Goal: Information Seeking & Learning: Learn about a topic

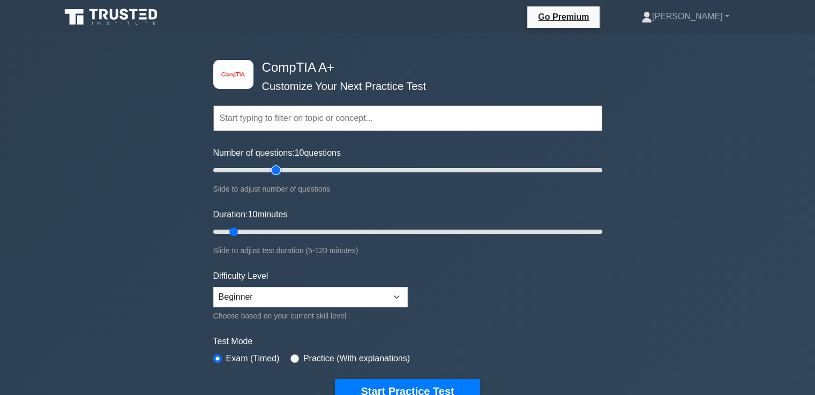
click at [273, 166] on input "Number of questions: 10 questions" at bounding box center [407, 170] width 389 height 13
click at [296, 167] on input "Number of questions: 45 questions" at bounding box center [407, 170] width 389 height 13
type input "50"
click at [308, 168] on input "Number of questions: 50 questions" at bounding box center [407, 170] width 389 height 13
click at [398, 229] on input "Duration: 60 minutes" at bounding box center [407, 232] width 389 height 13
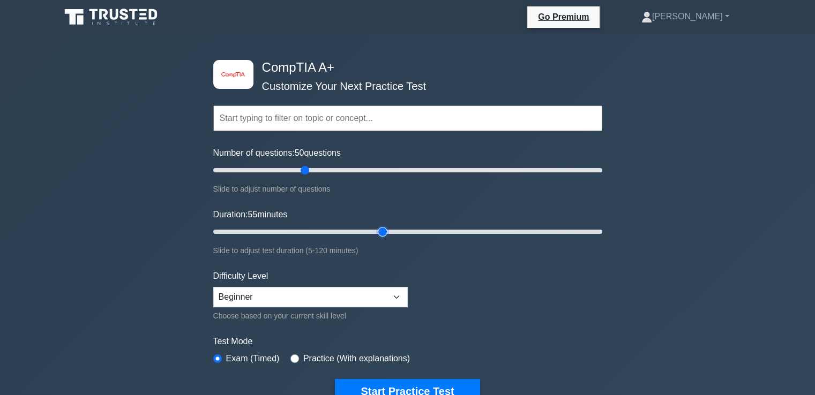
drag, startPoint x: 398, startPoint y: 229, endPoint x: 384, endPoint y: 232, distance: 14.7
click at [384, 232] on input "Duration: 55 minutes" at bounding box center [407, 232] width 389 height 13
click at [376, 232] on input "Duration: 55 minutes" at bounding box center [407, 232] width 389 height 13
click at [366, 232] on input "Duration: 50 minutes" at bounding box center [407, 232] width 389 height 13
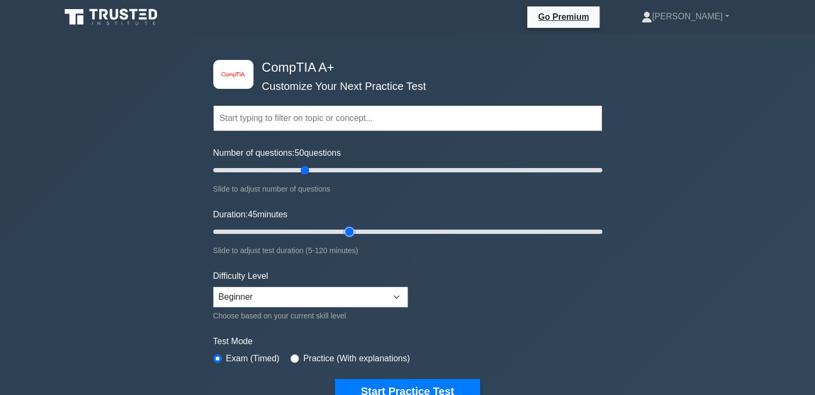
click at [351, 232] on input "Duration: 45 minutes" at bounding box center [407, 232] width 389 height 13
click at [339, 230] on input "Duration: 40 minutes" at bounding box center [407, 232] width 389 height 13
click at [325, 230] on input "Duration: 40 minutes" at bounding box center [407, 232] width 389 height 13
click at [324, 230] on input "Duration: 35 minutes" at bounding box center [407, 232] width 389 height 13
click at [309, 231] on input "Duration: 35 minutes" at bounding box center [407, 232] width 389 height 13
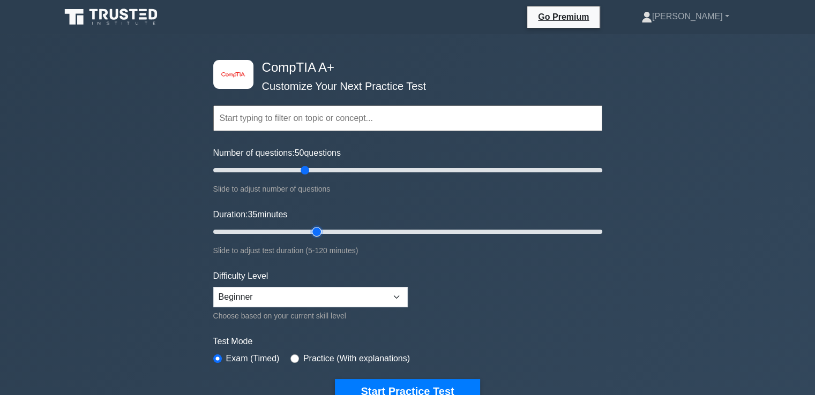
click at [309, 231] on input "Duration: 35 minutes" at bounding box center [407, 232] width 389 height 13
type input "30"
click at [307, 231] on input "Duration: 30 minutes" at bounding box center [407, 232] width 389 height 13
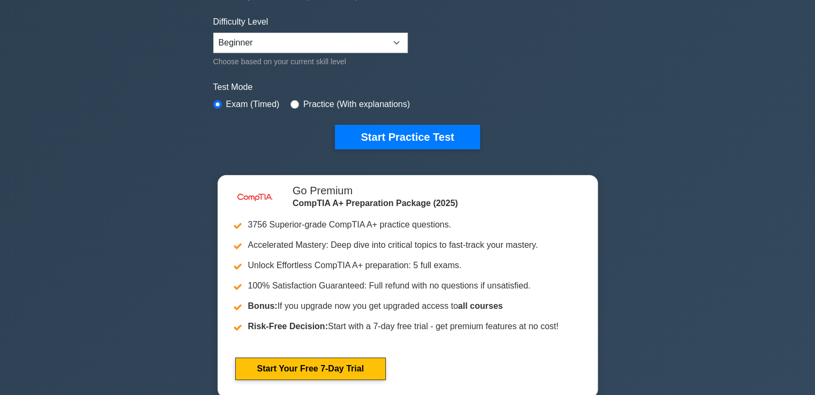
scroll to position [225, 0]
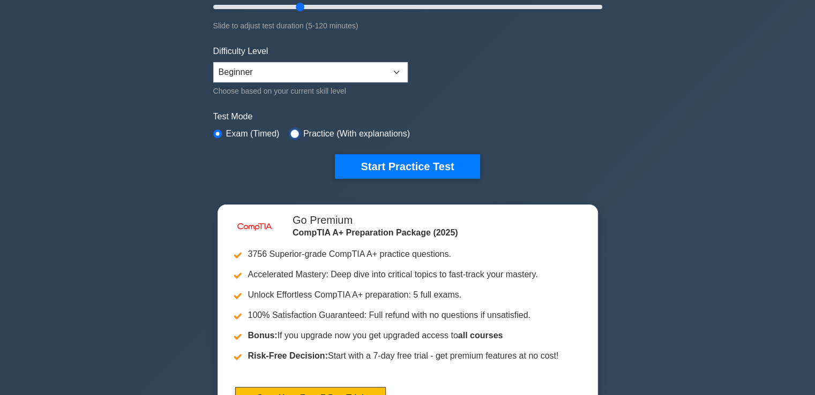
click at [290, 132] on input "radio" at bounding box center [294, 134] width 9 height 9
radio input "true"
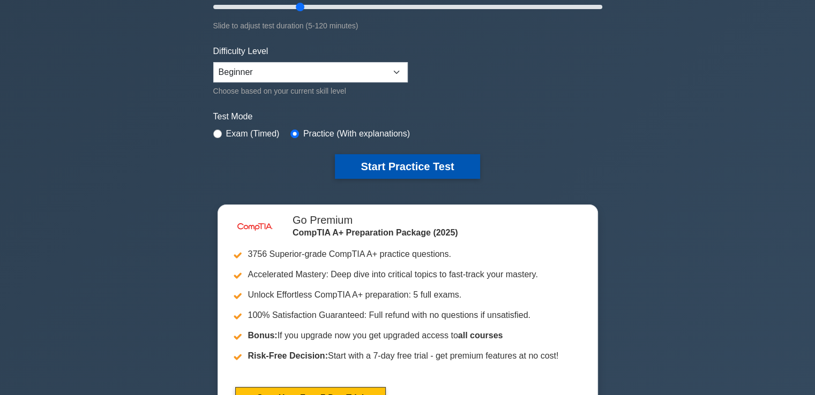
click at [397, 164] on button "Start Practice Test" at bounding box center [407, 166] width 145 height 25
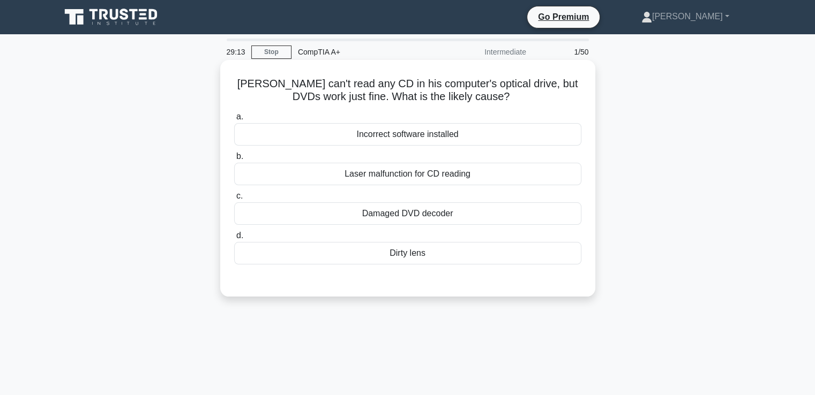
click at [409, 258] on div "Dirty lens" at bounding box center [407, 253] width 347 height 22
click at [234, 239] on input "d. Dirty lens" at bounding box center [234, 235] width 0 height 7
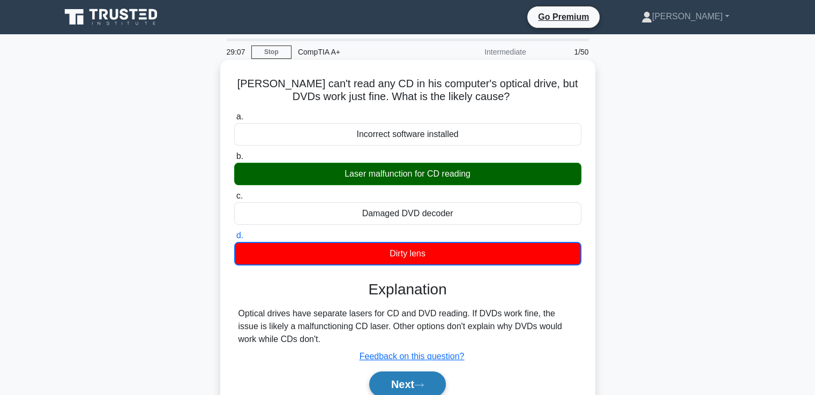
click at [388, 390] on button "Next" at bounding box center [407, 385] width 77 height 26
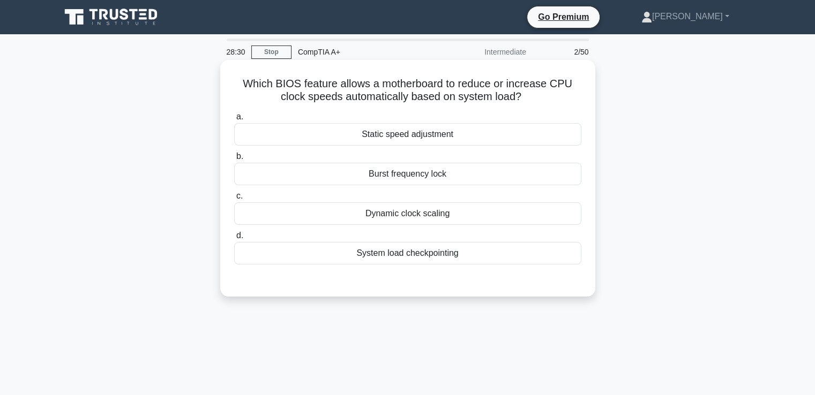
click at [370, 129] on div "Static speed adjustment" at bounding box center [407, 134] width 347 height 22
click at [234, 121] on input "a. Static speed adjustment" at bounding box center [234, 117] width 0 height 7
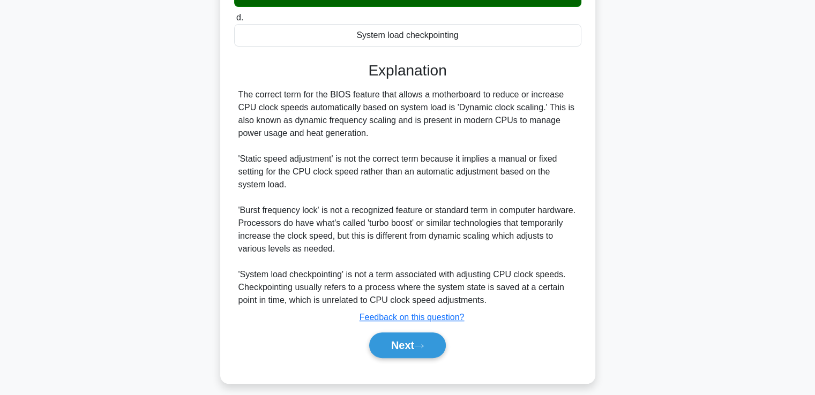
scroll to position [227, 0]
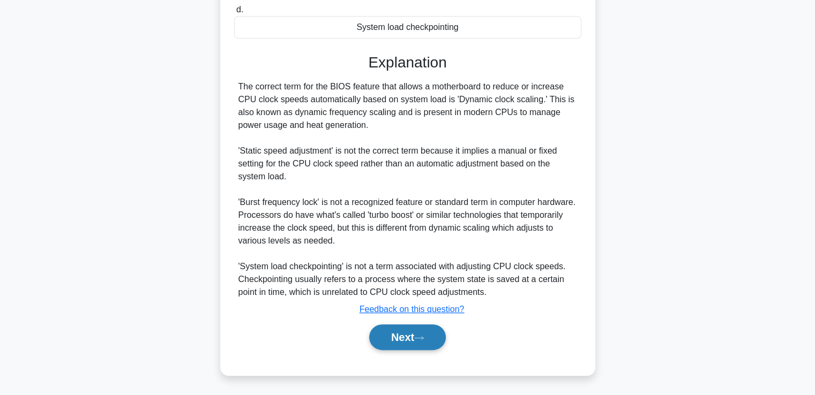
click at [396, 337] on button "Next" at bounding box center [407, 338] width 77 height 26
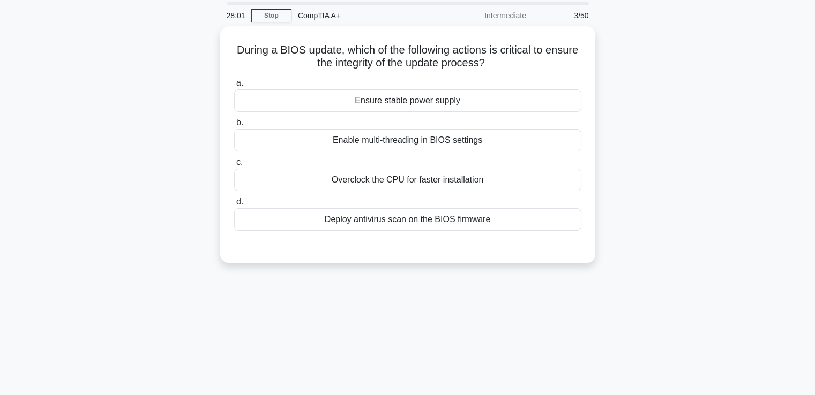
scroll to position [0, 0]
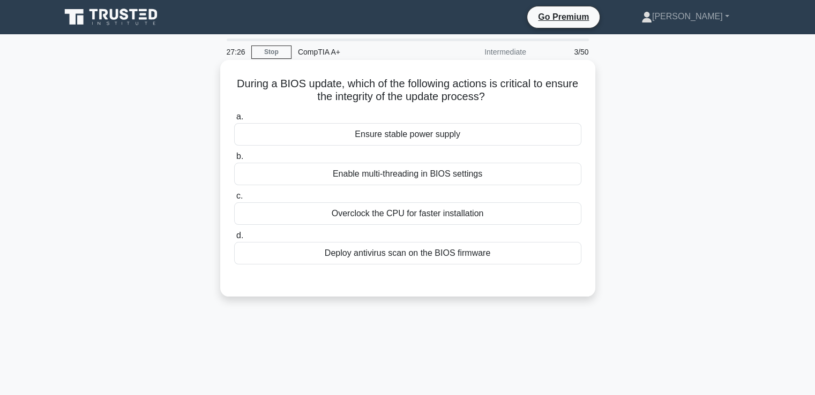
click at [383, 138] on div "Ensure stable power supply" at bounding box center [407, 134] width 347 height 22
click at [234, 121] on input "a. Ensure stable power supply" at bounding box center [234, 117] width 0 height 7
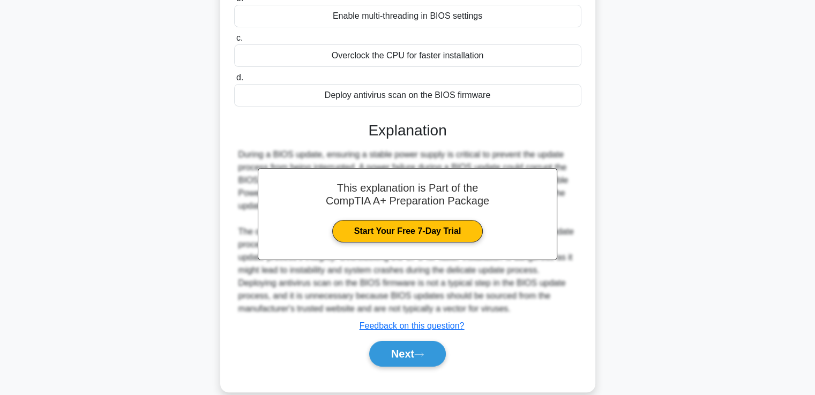
scroll to position [184, 0]
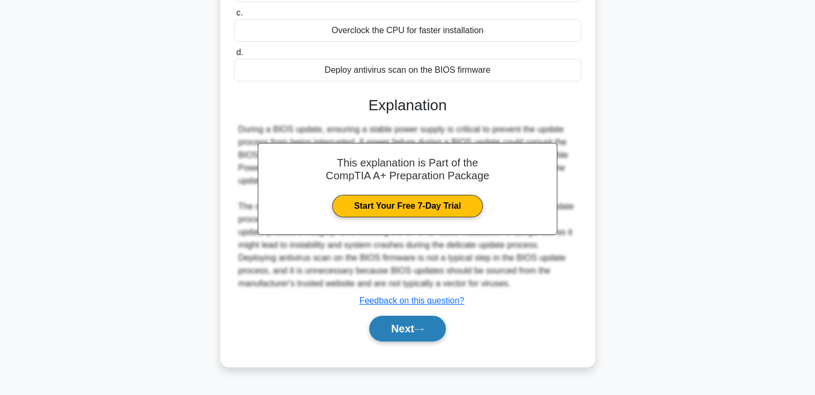
click at [410, 331] on button "Next" at bounding box center [407, 329] width 77 height 26
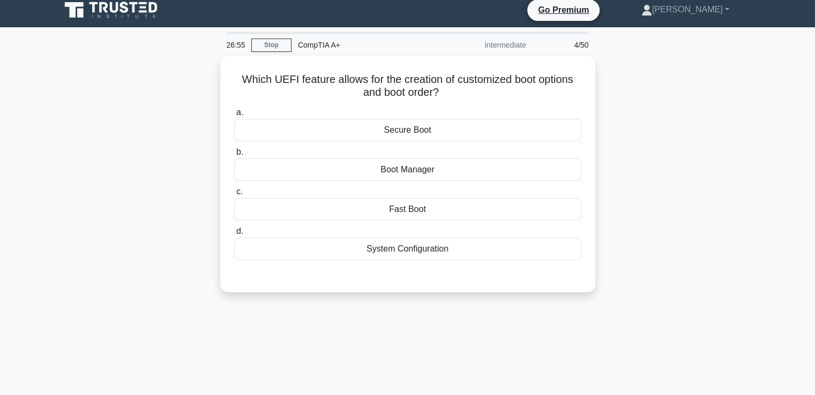
scroll to position [6, 0]
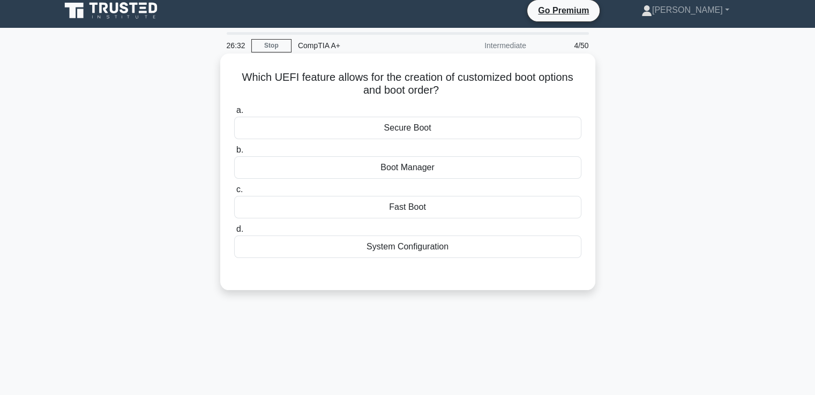
click at [401, 170] on div "Boot Manager" at bounding box center [407, 167] width 347 height 22
click at [234, 154] on input "b. Boot Manager" at bounding box center [234, 150] width 0 height 7
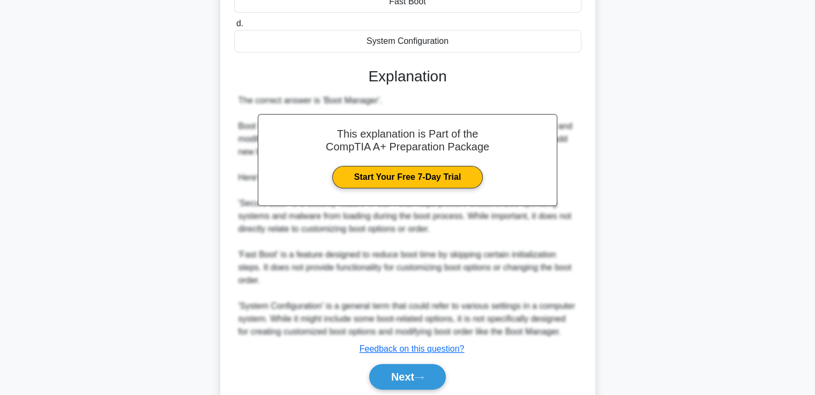
scroll to position [218, 0]
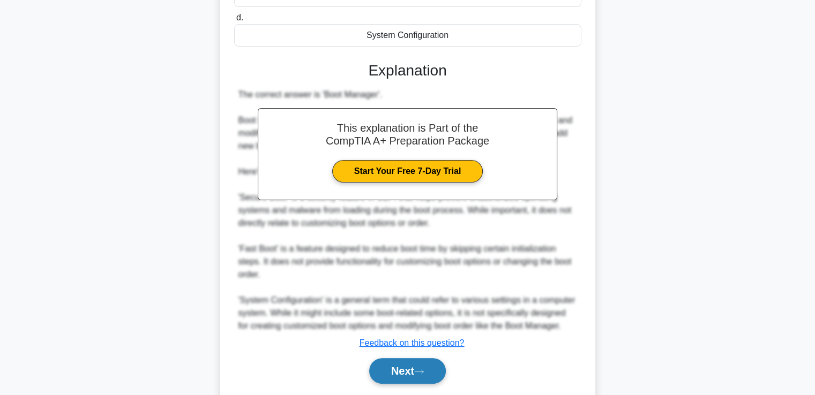
click at [400, 370] on button "Next" at bounding box center [407, 371] width 77 height 26
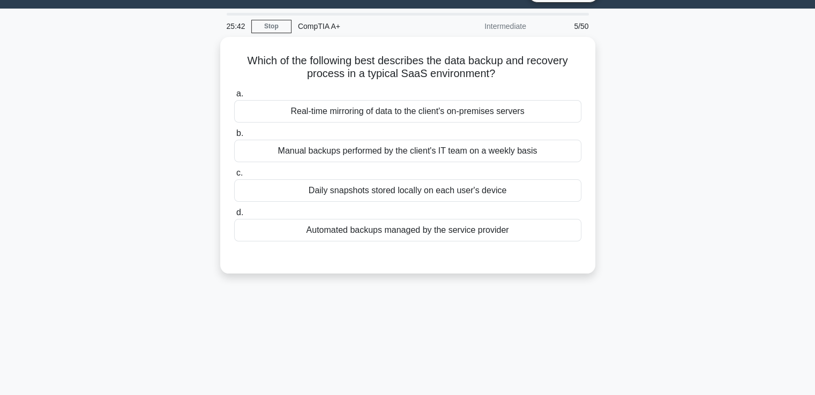
scroll to position [0, 0]
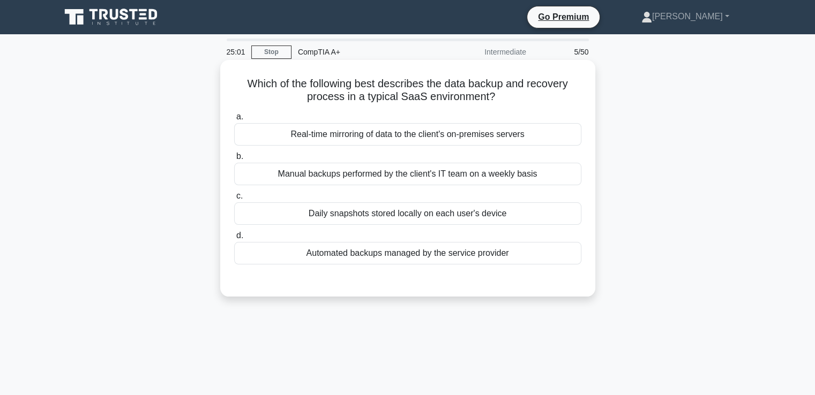
click at [396, 259] on div "Automated backups managed by the service provider" at bounding box center [407, 253] width 347 height 22
click at [234, 239] on input "d. Automated backups managed by the service provider" at bounding box center [234, 235] width 0 height 7
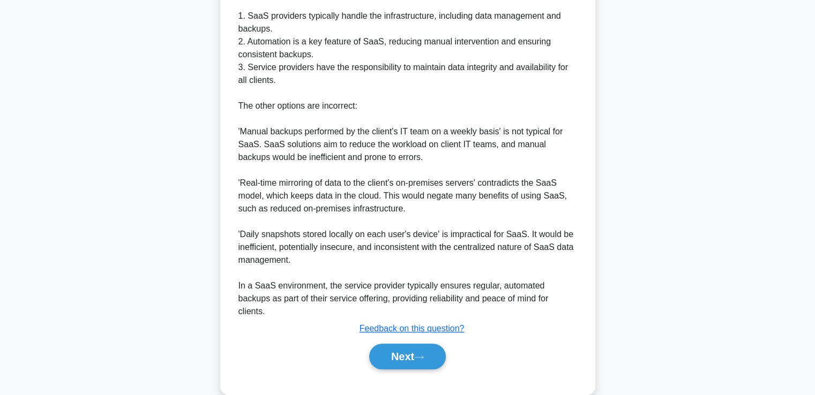
scroll to position [355, 0]
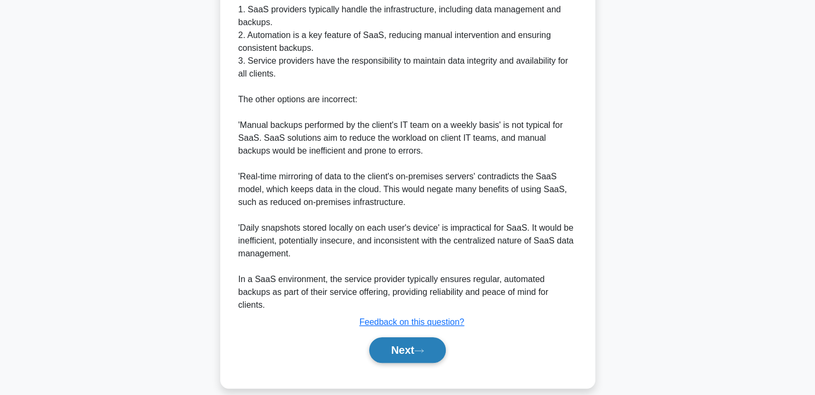
click at [416, 343] on button "Next" at bounding box center [407, 350] width 77 height 26
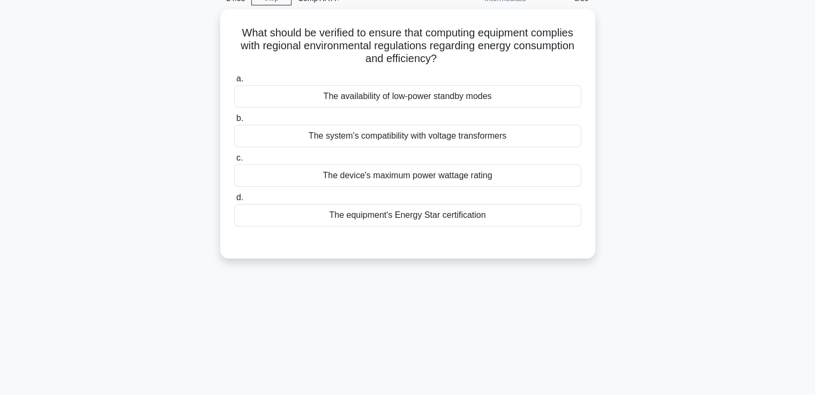
scroll to position [0, 0]
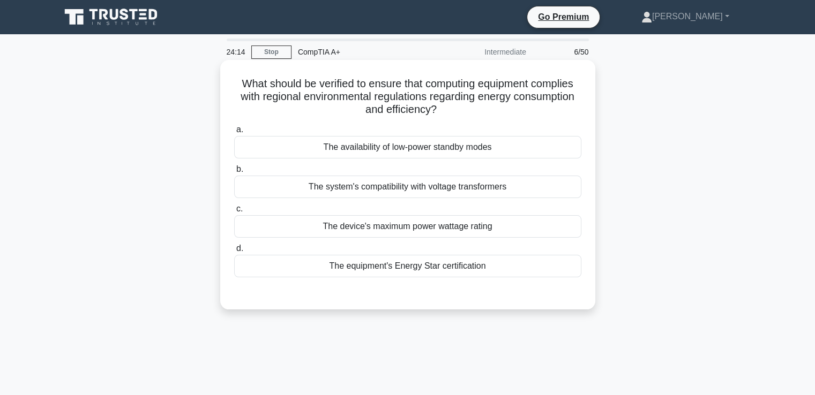
click at [351, 275] on div "The equipment's Energy Star certification" at bounding box center [407, 266] width 347 height 22
click at [234, 252] on input "d. The equipment's Energy Star certification" at bounding box center [234, 248] width 0 height 7
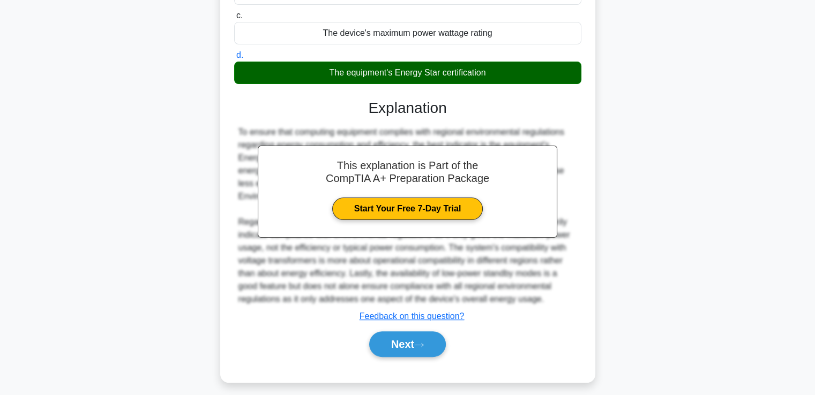
scroll to position [197, 0]
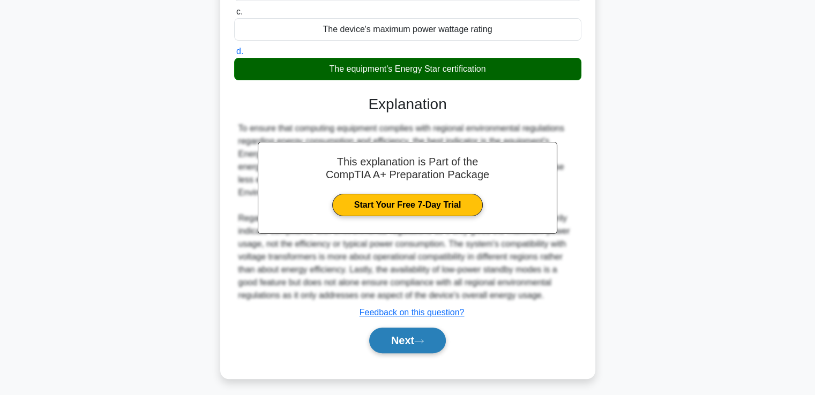
click at [408, 345] on button "Next" at bounding box center [407, 341] width 77 height 26
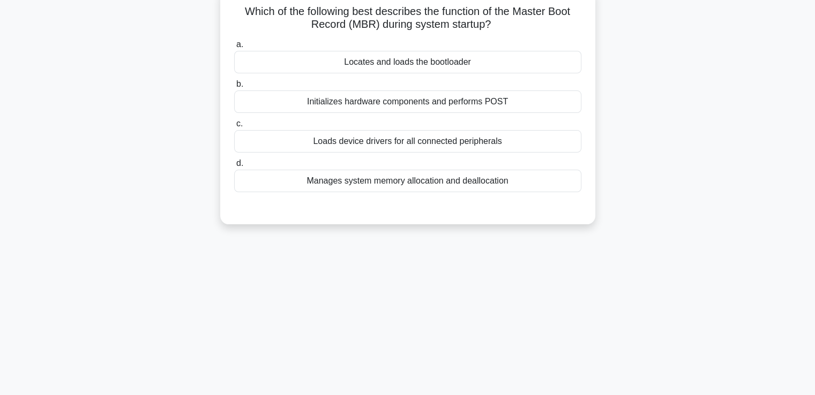
scroll to position [62, 0]
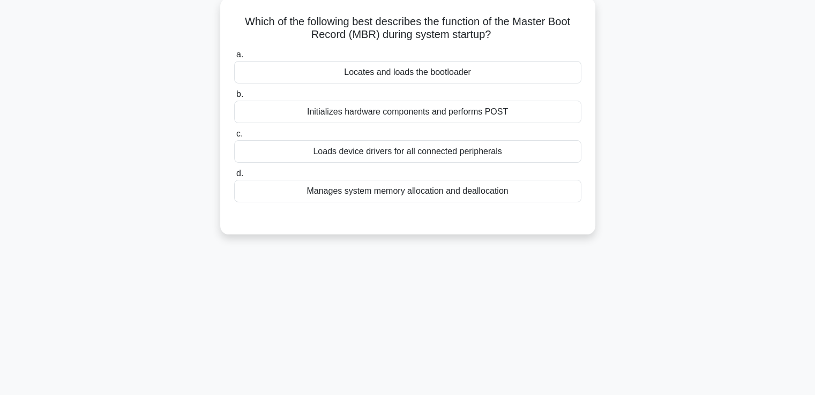
click at [411, 70] on div "Locates and loads the bootloader" at bounding box center [407, 72] width 347 height 22
click at [234, 58] on input "a. Locates and loads the bootloader" at bounding box center [234, 54] width 0 height 7
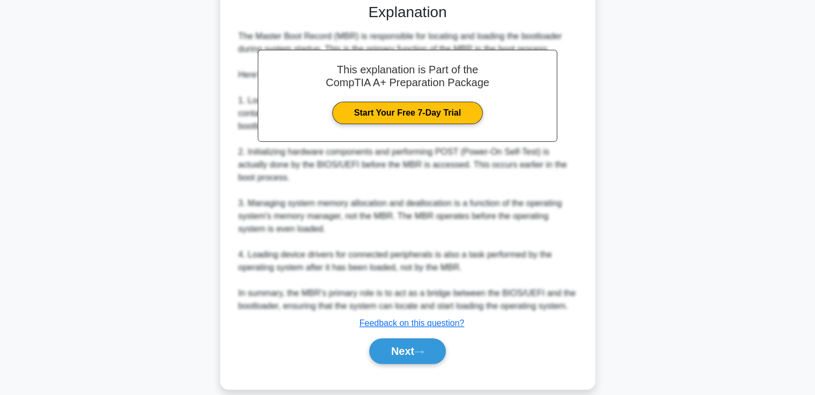
scroll to position [290, 0]
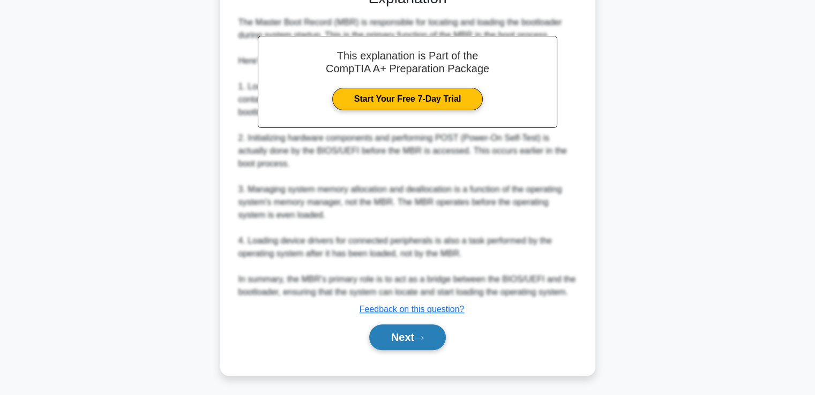
click at [385, 341] on button "Next" at bounding box center [407, 338] width 77 height 26
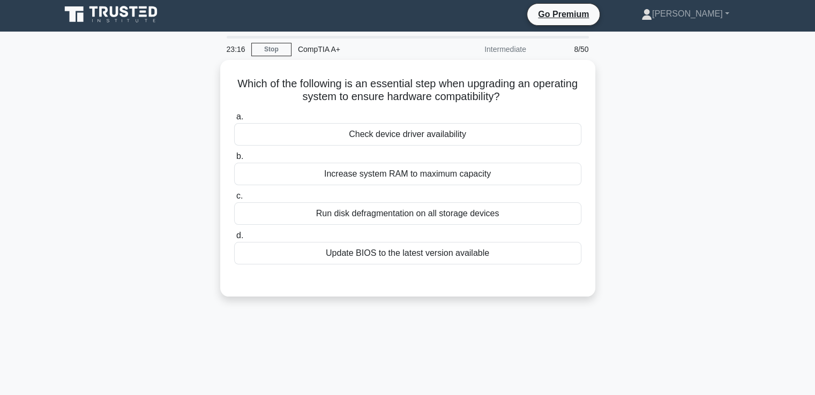
scroll to position [0, 0]
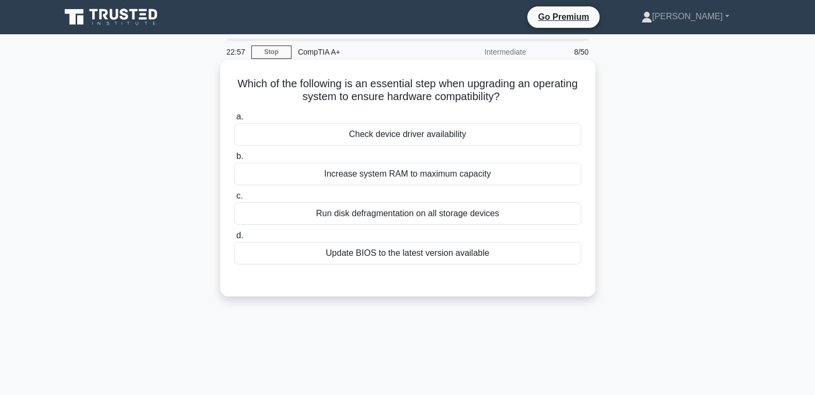
click at [401, 176] on div "Increase system RAM to maximum capacity" at bounding box center [407, 174] width 347 height 22
click at [234, 160] on input "b. Increase system RAM to maximum capacity" at bounding box center [234, 156] width 0 height 7
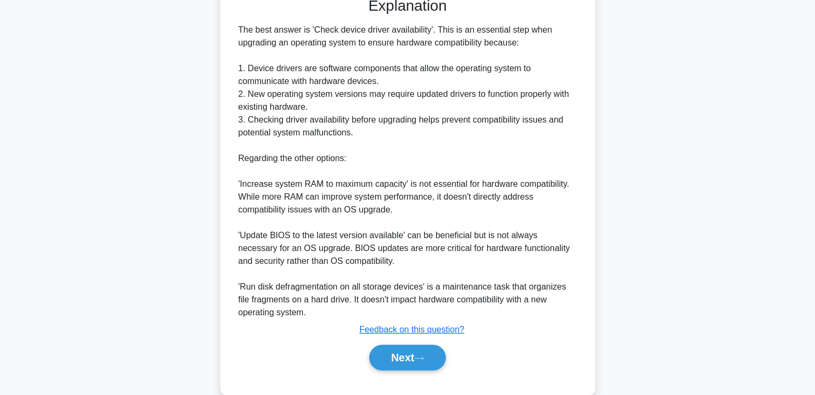
scroll to position [304, 0]
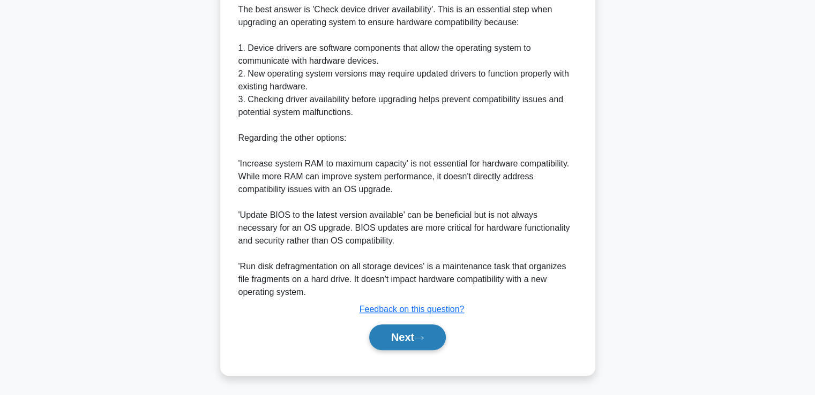
click at [382, 332] on button "Next" at bounding box center [407, 338] width 77 height 26
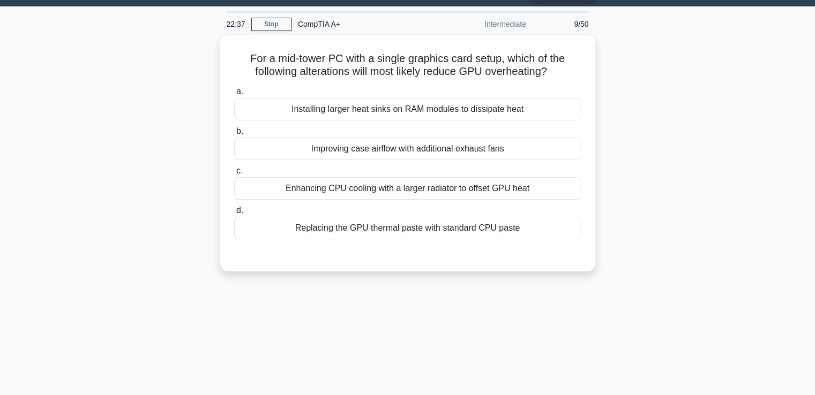
scroll to position [27, 0]
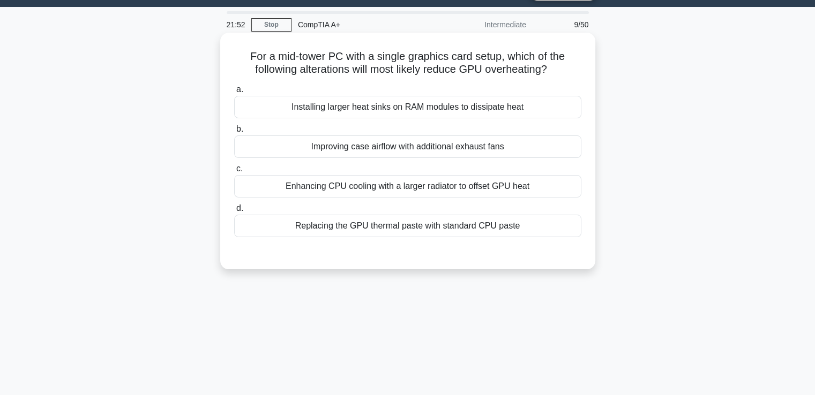
click at [344, 148] on div "Improving case airflow with additional exhaust fans" at bounding box center [407, 147] width 347 height 22
click at [234, 133] on input "b. Improving case airflow with additional exhaust fans" at bounding box center [234, 129] width 0 height 7
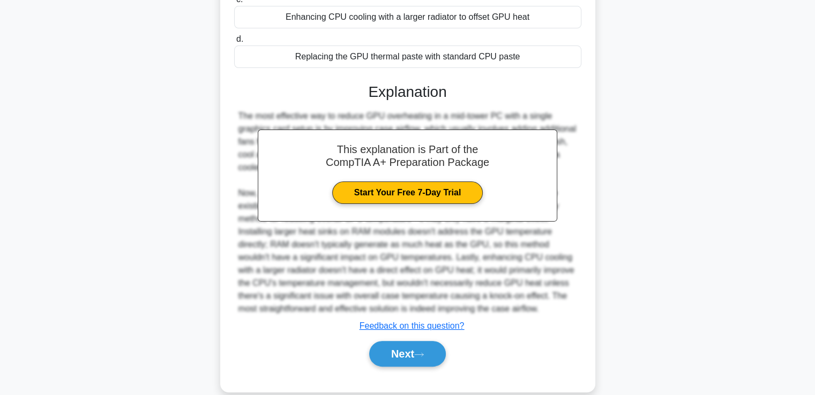
scroll to position [202, 0]
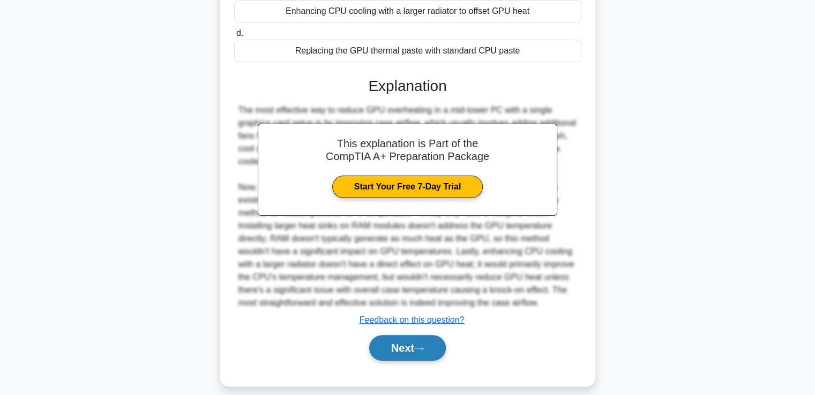
click at [389, 354] on button "Next" at bounding box center [407, 348] width 77 height 26
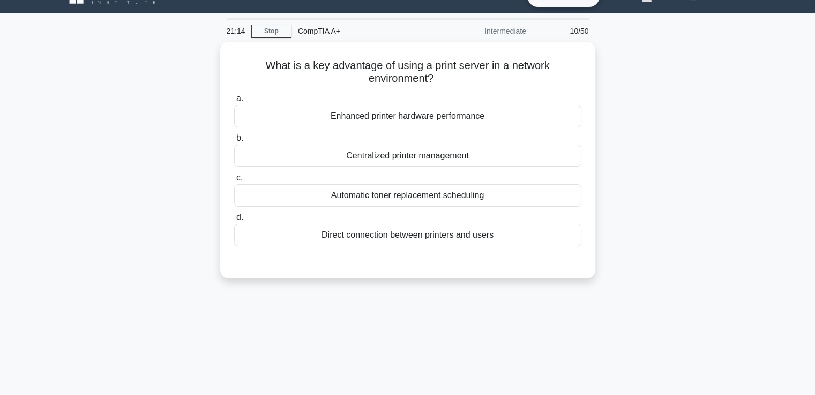
scroll to position [5, 0]
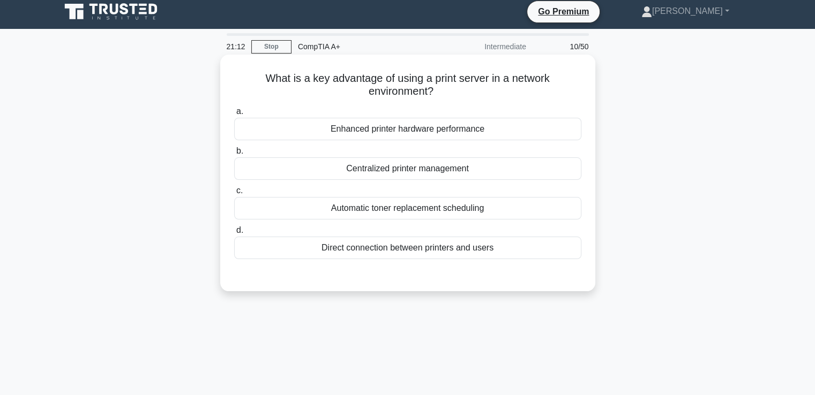
click at [368, 134] on div "Enhanced printer hardware performance" at bounding box center [407, 129] width 347 height 22
click at [234, 115] on input "a. Enhanced printer hardware performance" at bounding box center [234, 111] width 0 height 7
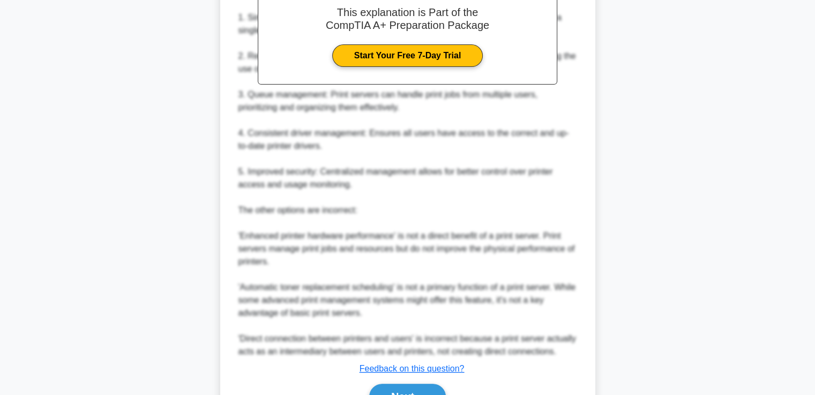
scroll to position [339, 0]
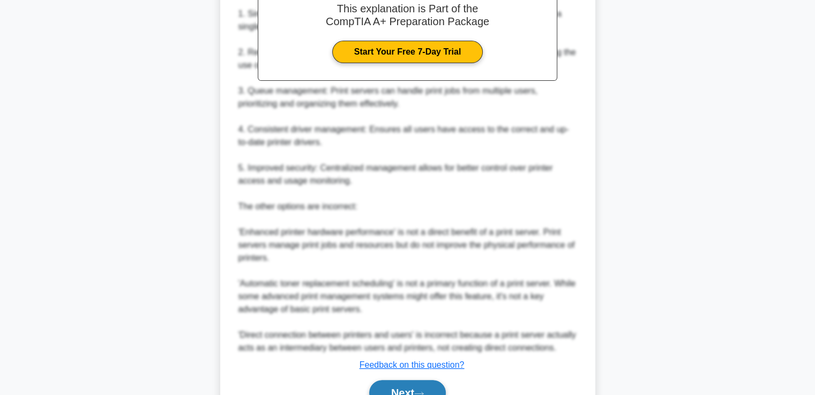
click at [416, 389] on button "Next" at bounding box center [407, 393] width 77 height 26
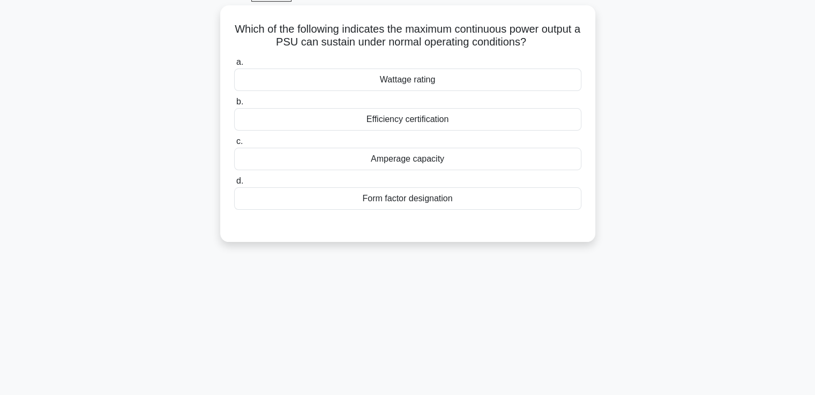
scroll to position [54, 0]
click at [395, 159] on div "Amperage capacity" at bounding box center [407, 160] width 347 height 22
click at [234, 146] on input "c. Amperage capacity" at bounding box center [234, 142] width 0 height 7
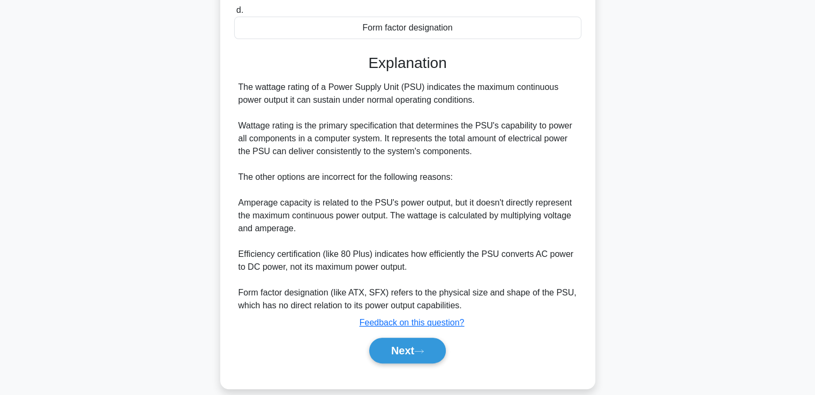
scroll to position [240, 0]
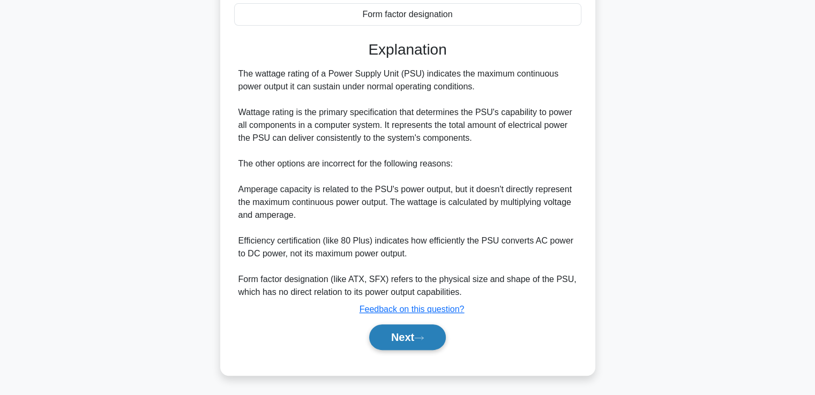
click at [402, 335] on button "Next" at bounding box center [407, 338] width 77 height 26
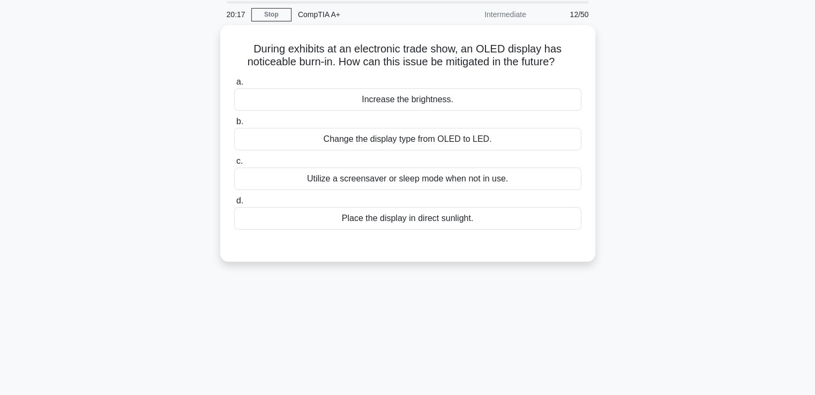
scroll to position [35, 0]
click at [352, 144] on div "Change the display type from OLED to LED." at bounding box center [407, 138] width 347 height 22
click at [234, 125] on input "b. Change the display type from OLED to LED." at bounding box center [234, 121] width 0 height 7
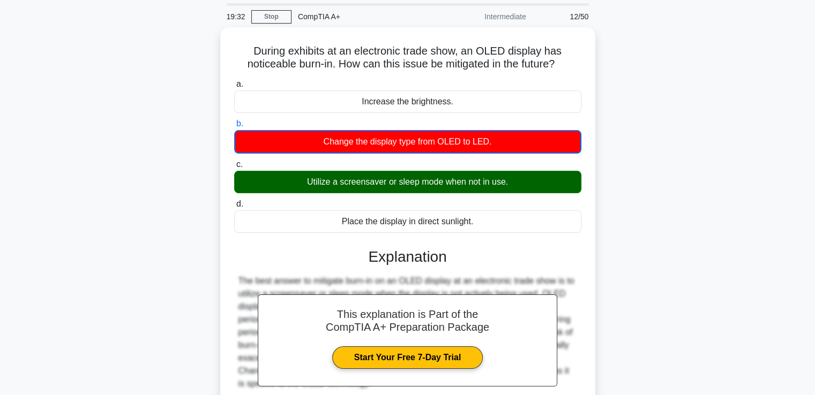
scroll to position [184, 0]
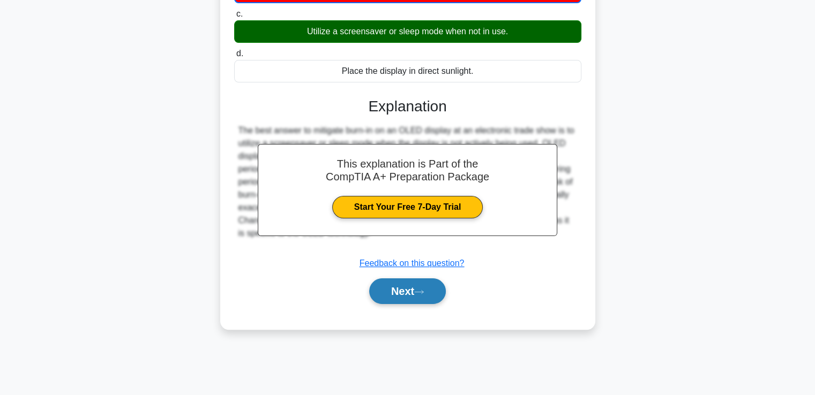
click at [396, 283] on button "Next" at bounding box center [407, 292] width 77 height 26
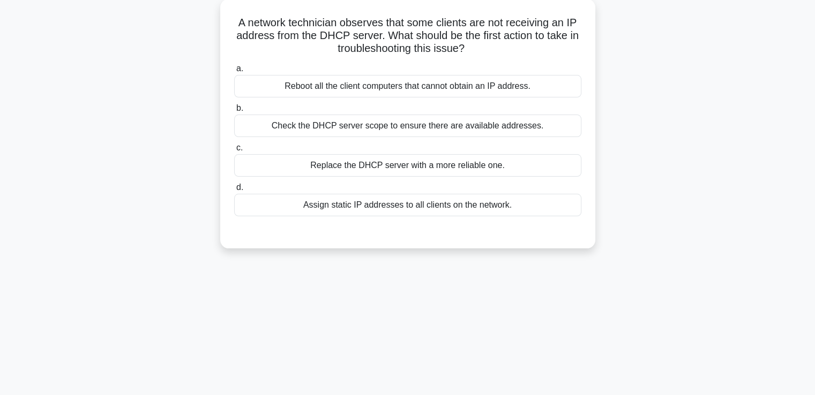
scroll to position [62, 0]
click at [404, 125] on div "Check the DHCP server scope to ensure there are available addresses." at bounding box center [407, 125] width 347 height 22
click at [234, 111] on input "b. Check the DHCP server scope to ensure there are available addresses." at bounding box center [234, 107] width 0 height 7
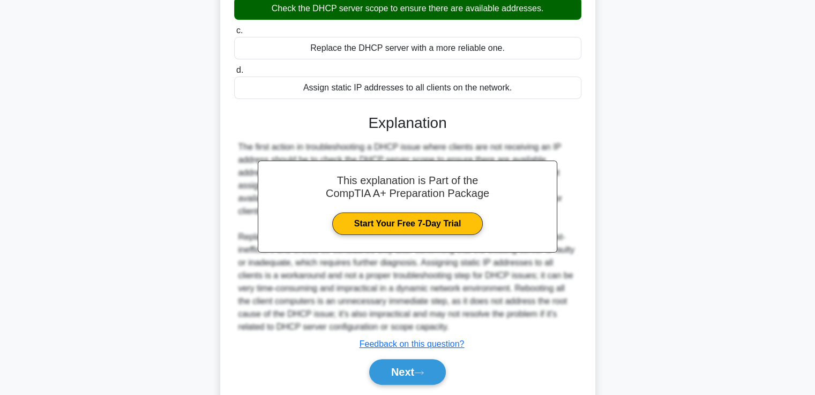
scroll to position [213, 0]
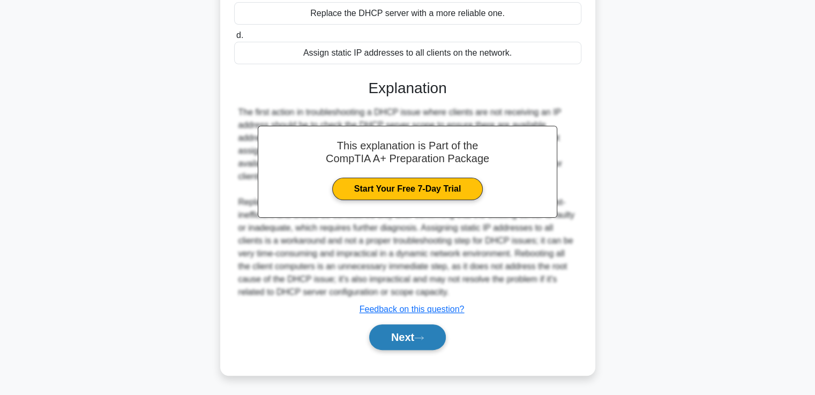
click at [418, 336] on icon at bounding box center [419, 338] width 10 height 6
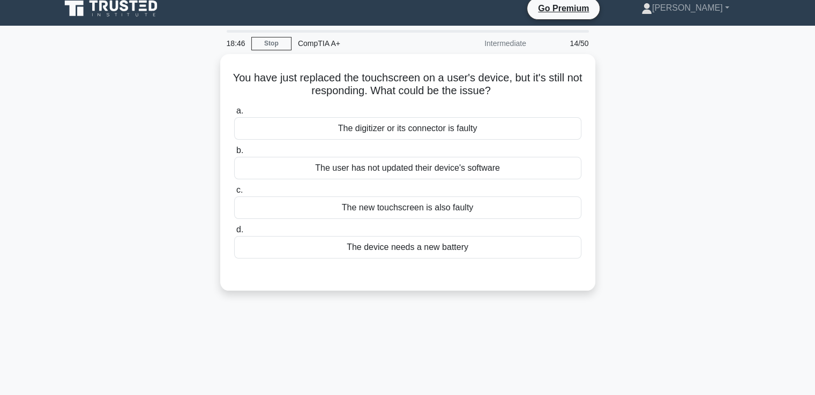
scroll to position [6, 0]
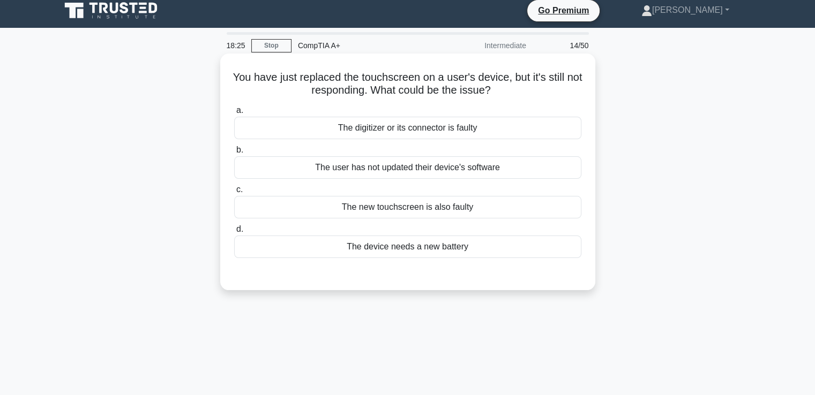
click at [405, 130] on div "The digitizer or its connector is faulty" at bounding box center [407, 128] width 347 height 22
click at [234, 114] on input "a. The digitizer or its connector is faulty" at bounding box center [234, 110] width 0 height 7
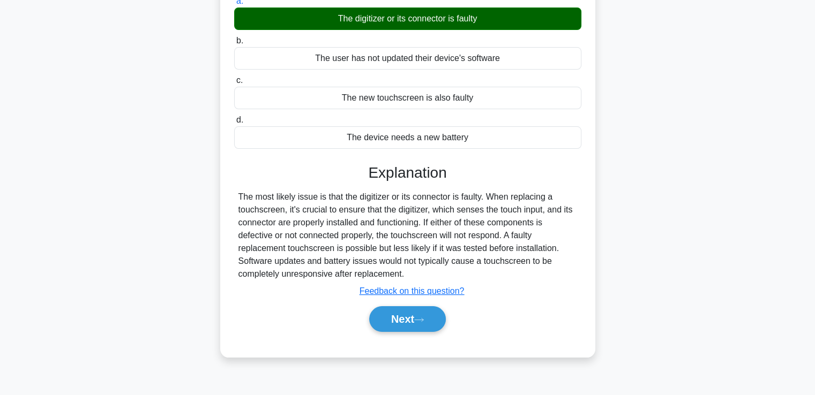
scroll to position [131, 0]
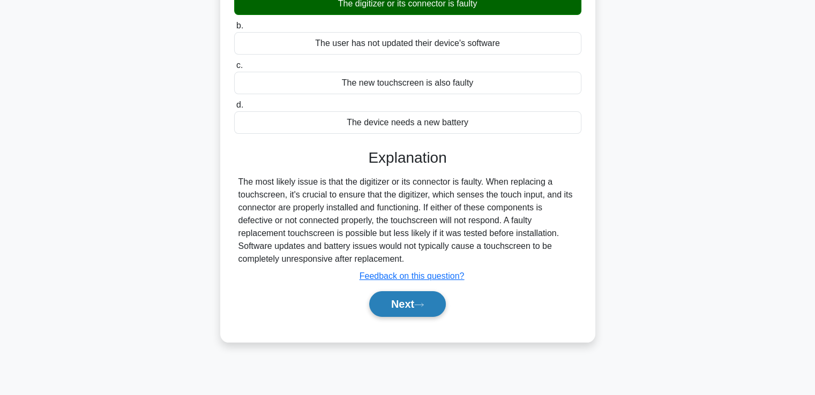
click at [393, 311] on button "Next" at bounding box center [407, 304] width 77 height 26
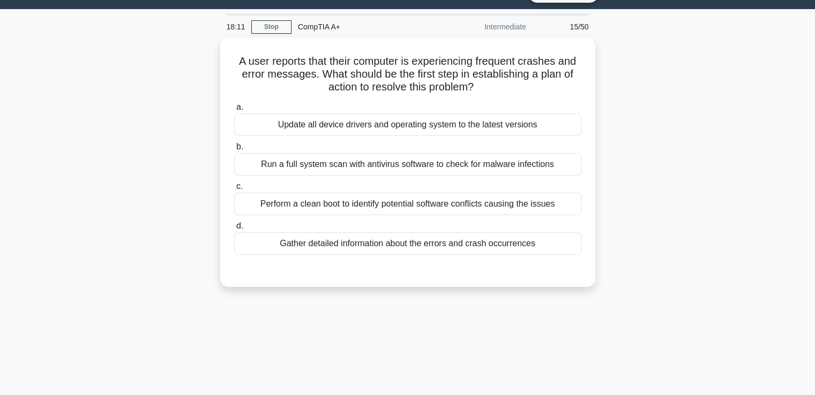
scroll to position [21, 0]
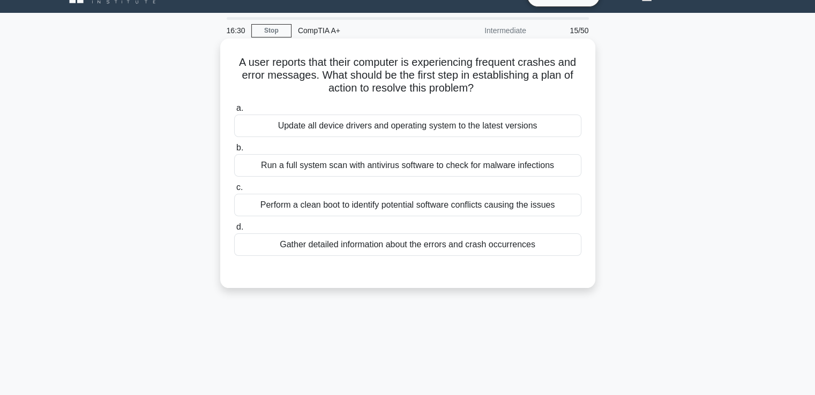
click at [347, 172] on div "Run a full system scan with antivirus software to check for malware infections" at bounding box center [407, 165] width 347 height 22
click at [234, 152] on input "b. Run a full system scan with antivirus software to check for malware infectio…" at bounding box center [234, 148] width 0 height 7
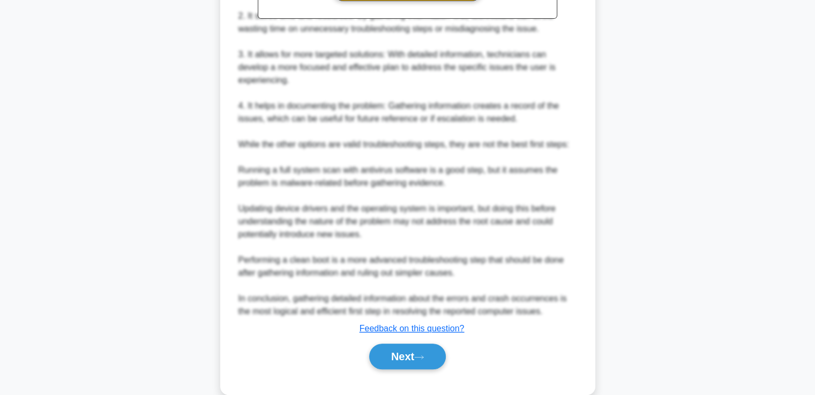
scroll to position [433, 0]
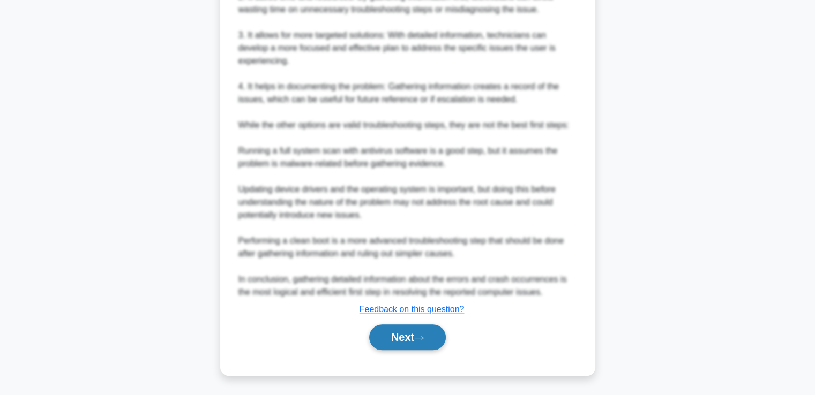
click at [399, 344] on button "Next" at bounding box center [407, 338] width 77 height 26
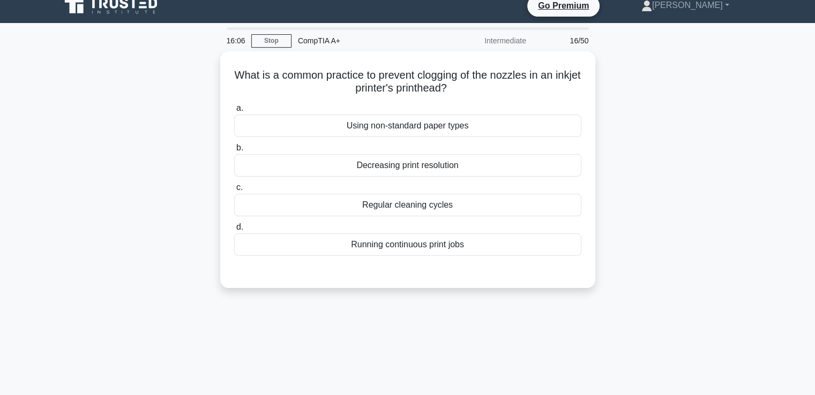
scroll to position [10, 0]
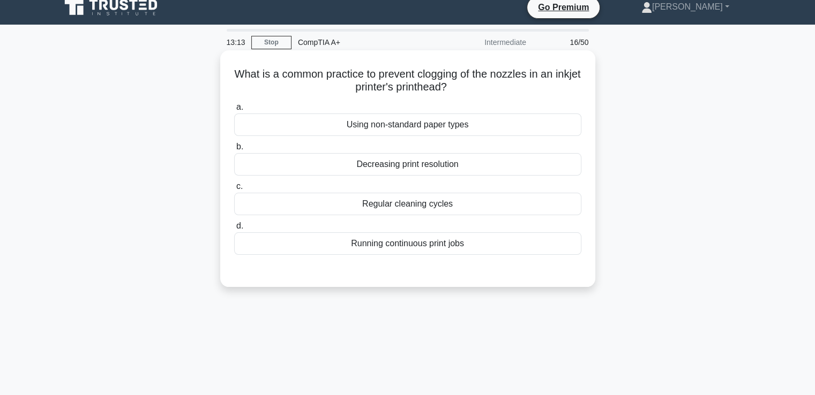
click at [448, 208] on div "Regular cleaning cycles" at bounding box center [407, 204] width 347 height 22
click at [234, 190] on input "c. Regular cleaning cycles" at bounding box center [234, 186] width 0 height 7
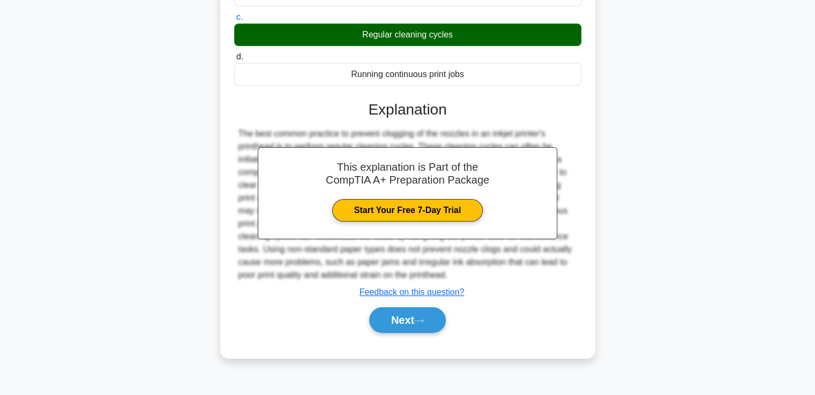
scroll to position [184, 0]
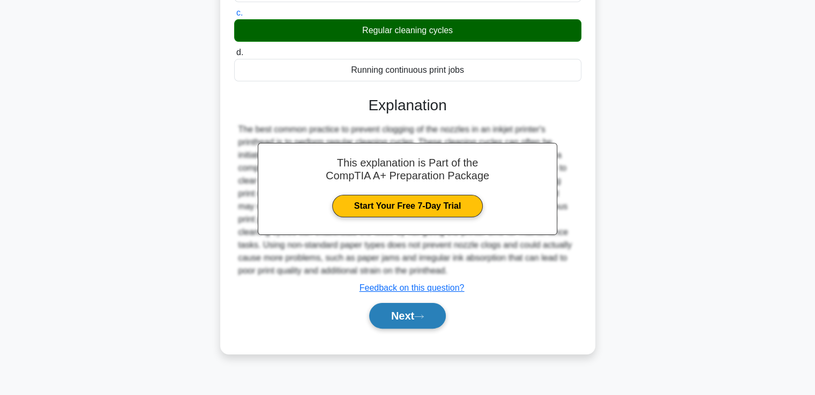
click at [424, 314] on icon at bounding box center [419, 317] width 10 height 6
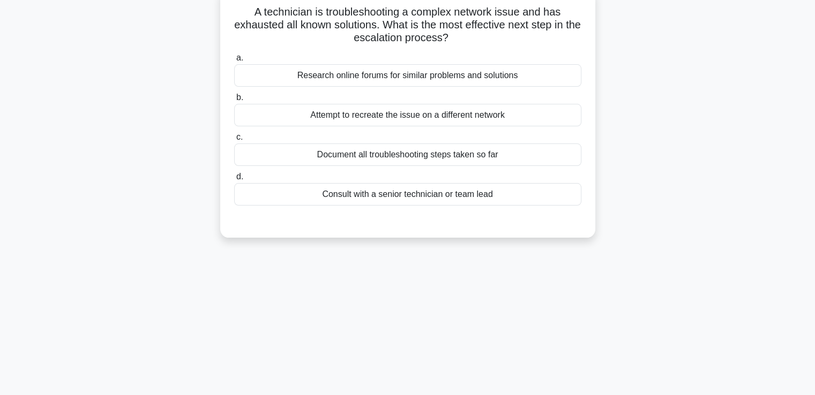
scroll to position [71, 0]
click at [376, 199] on div "Consult with a senior technician or team lead" at bounding box center [407, 195] width 347 height 22
click at [234, 182] on input "d. Consult with a senior technician or team lead" at bounding box center [234, 178] width 0 height 7
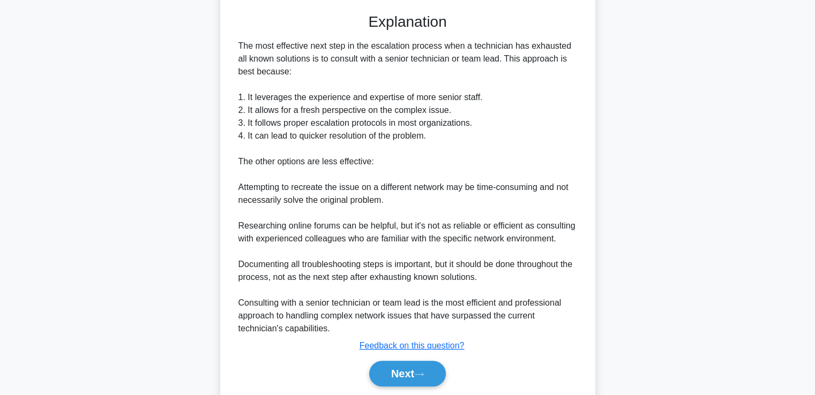
scroll to position [285, 0]
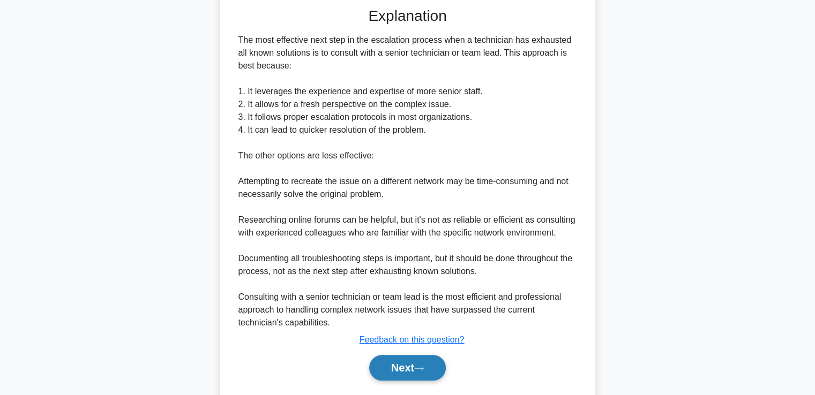
click at [401, 373] on button "Next" at bounding box center [407, 368] width 77 height 26
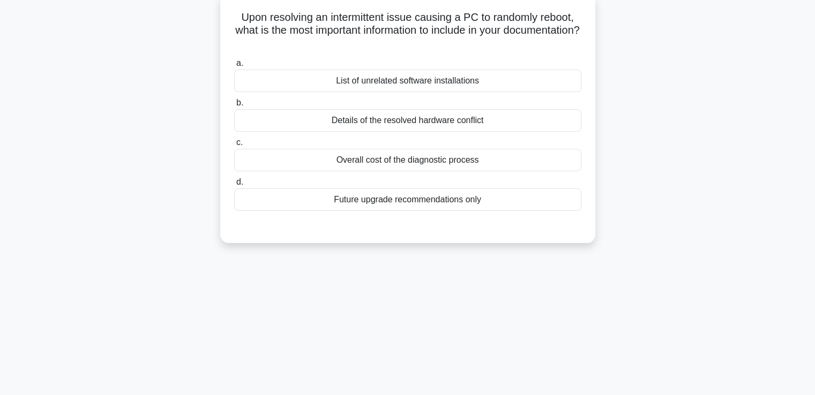
scroll to position [32, 0]
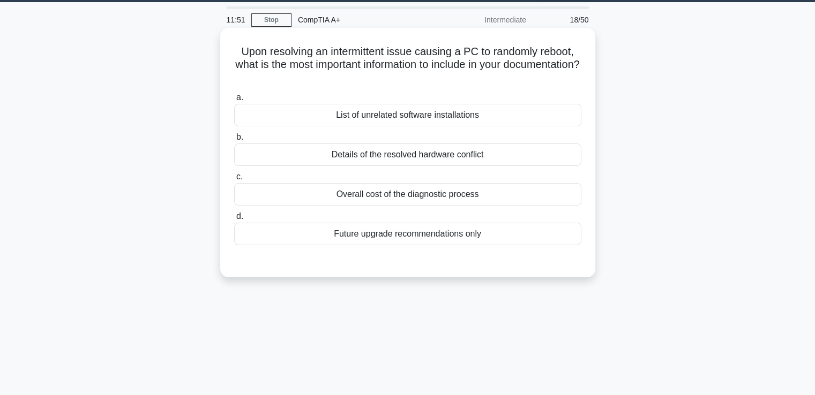
click at [422, 122] on div "List of unrelated software installations" at bounding box center [407, 115] width 347 height 22
click at [234, 101] on input "a. List of unrelated software installations" at bounding box center [234, 97] width 0 height 7
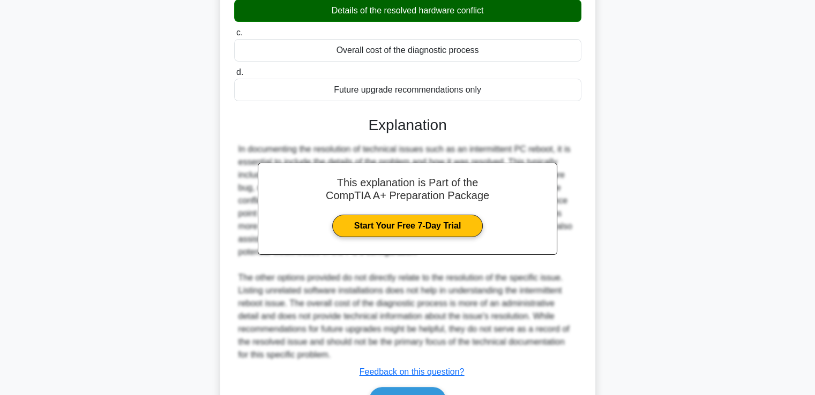
scroll to position [183, 0]
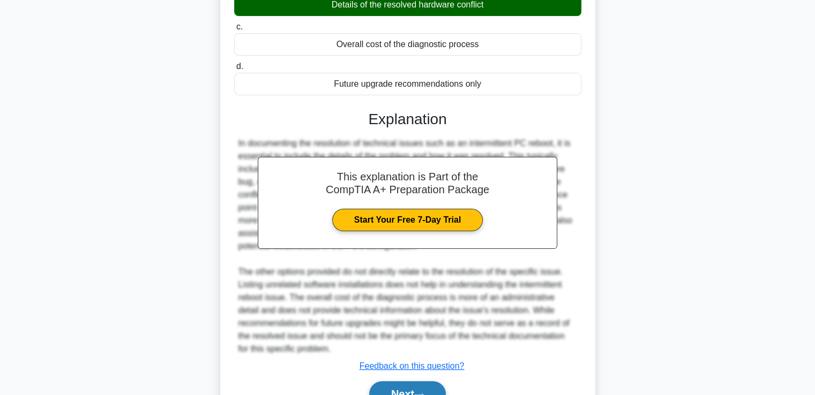
click at [422, 393] on icon at bounding box center [419, 395] width 10 height 6
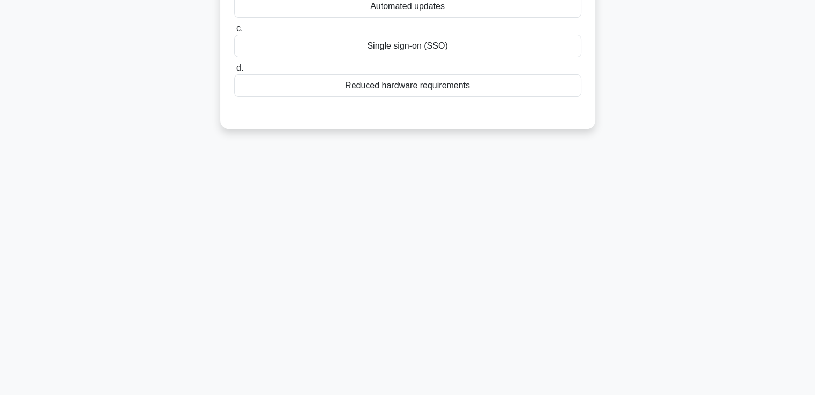
click at [728, 124] on div "A startup company opts for SaaS applications for various operations, but employ…" at bounding box center [407, 10] width 707 height 262
click at [779, 125] on main "11:41 Stop CompTIA A+ Intermediate 19/50 A startup company opts for SaaS applic…" at bounding box center [407, 123] width 815 height 544
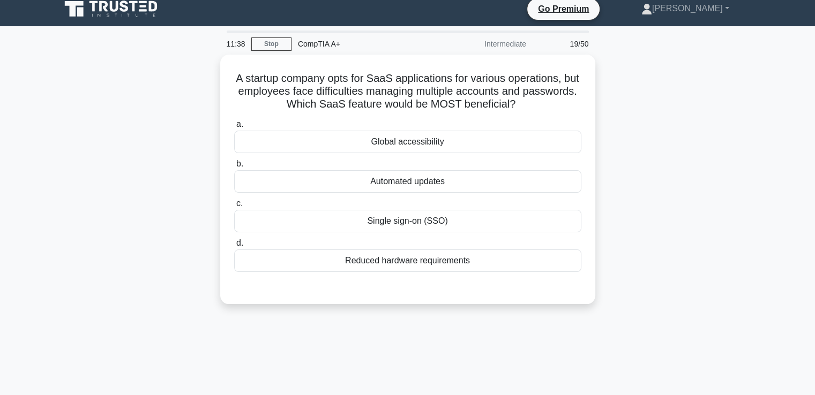
scroll to position [18, 0]
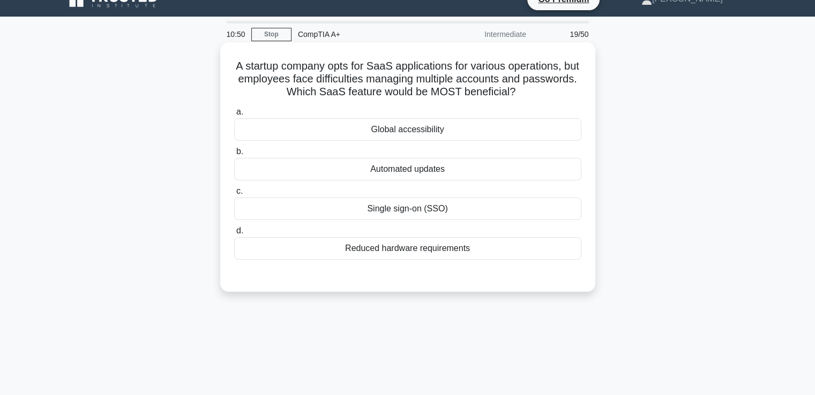
click at [343, 127] on div "Global accessibility" at bounding box center [407, 129] width 347 height 22
click at [234, 116] on input "a. Global accessibility" at bounding box center [234, 112] width 0 height 7
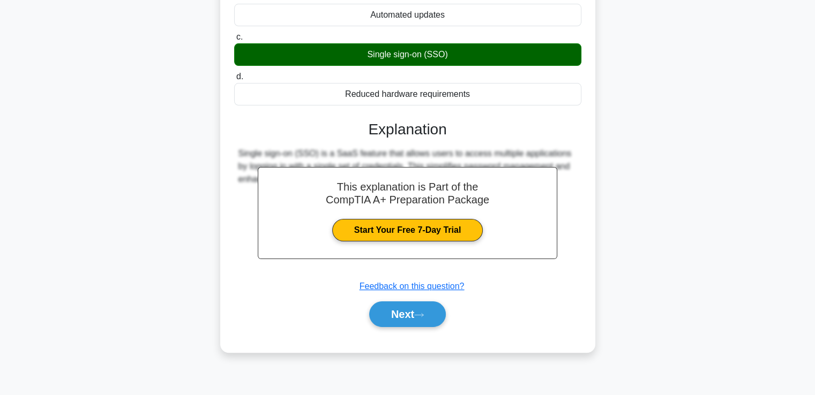
scroll to position [184, 0]
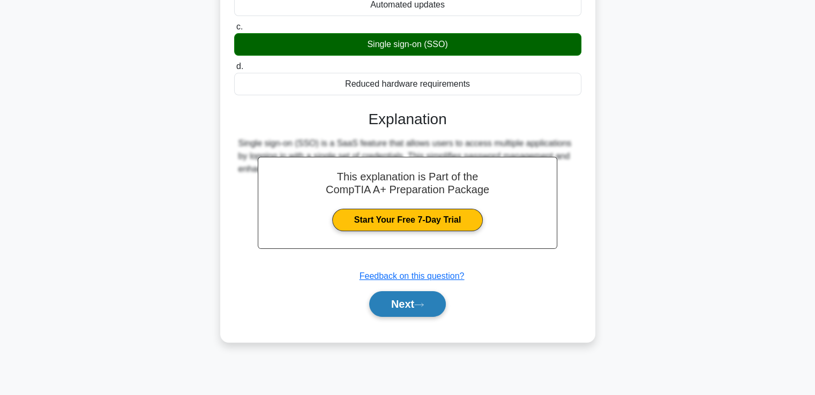
click at [416, 306] on button "Next" at bounding box center [407, 304] width 77 height 26
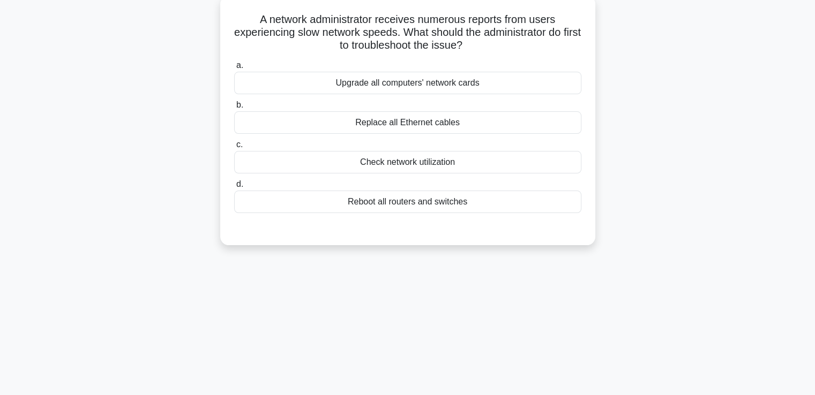
scroll to position [62, 0]
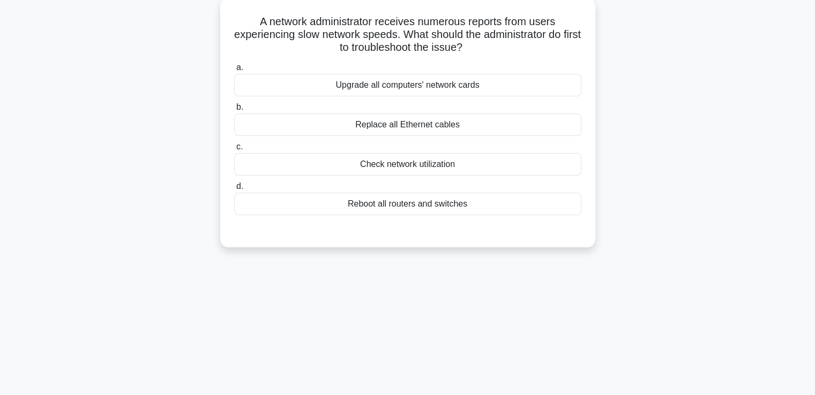
click at [405, 164] on div "Check network utilization" at bounding box center [407, 164] width 347 height 22
click at [234, 151] on input "c. Check network utilization" at bounding box center [234, 147] width 0 height 7
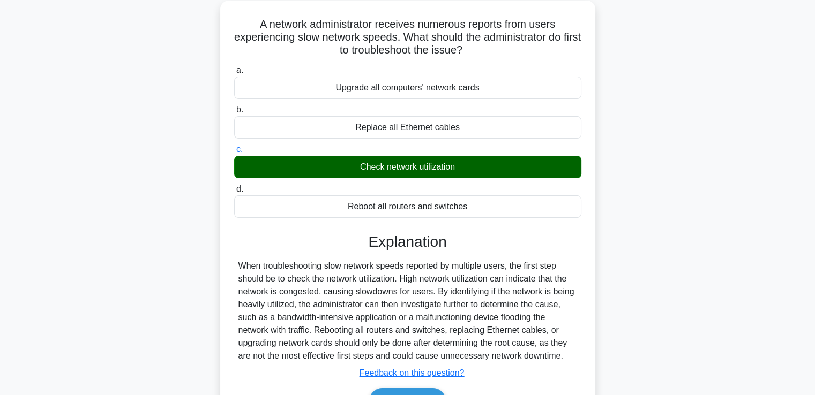
scroll to position [184, 0]
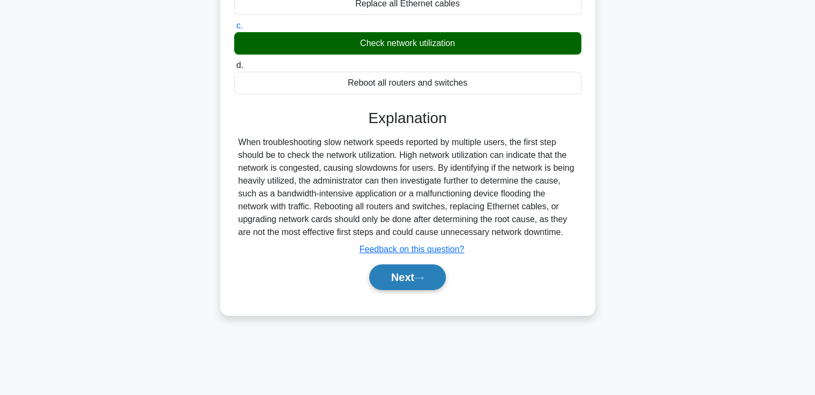
click at [403, 284] on button "Next" at bounding box center [407, 278] width 77 height 26
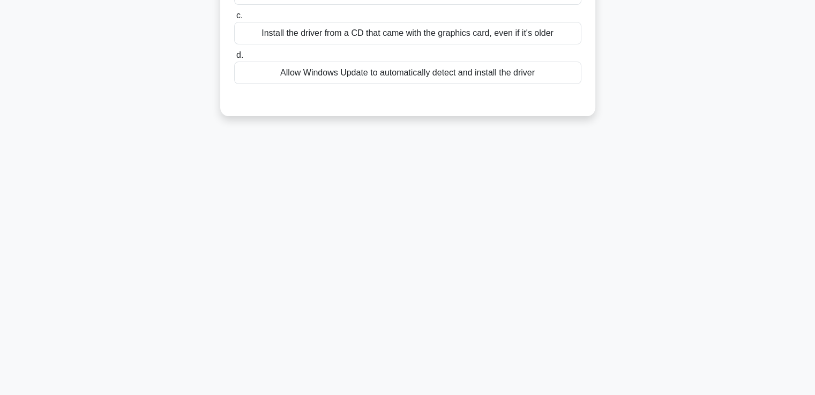
scroll to position [0, 0]
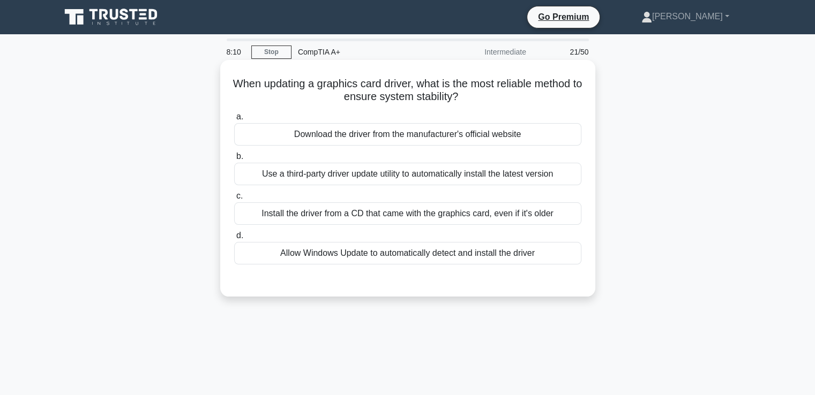
click at [479, 182] on div "Use a third-party driver update utility to automatically install the latest ver…" at bounding box center [407, 174] width 347 height 22
click at [234, 160] on input "b. Use a third-party driver update utility to automatically install the latest …" at bounding box center [234, 156] width 0 height 7
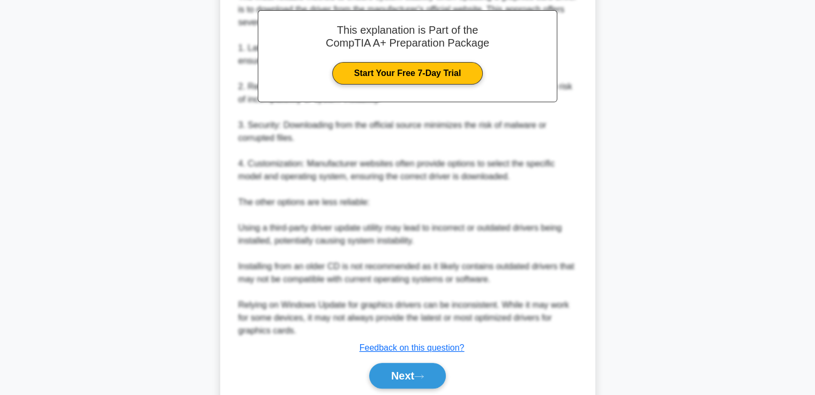
scroll to position [321, 0]
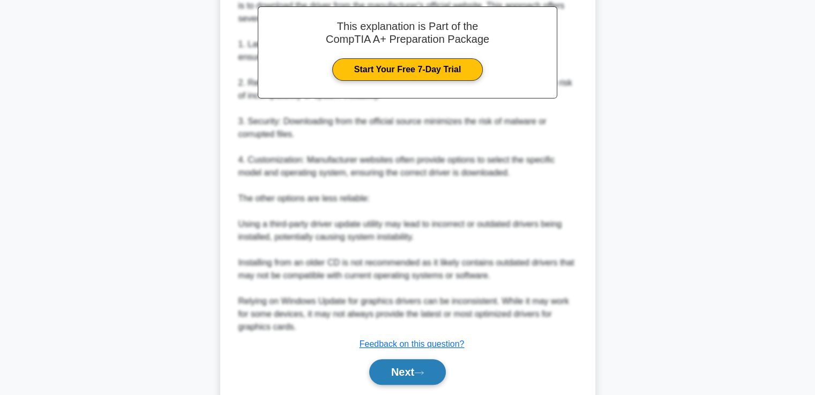
click at [414, 382] on button "Next" at bounding box center [407, 372] width 77 height 26
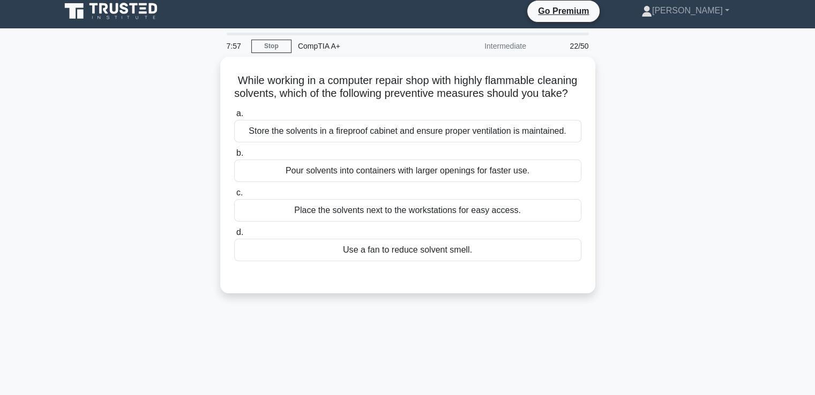
scroll to position [4, 0]
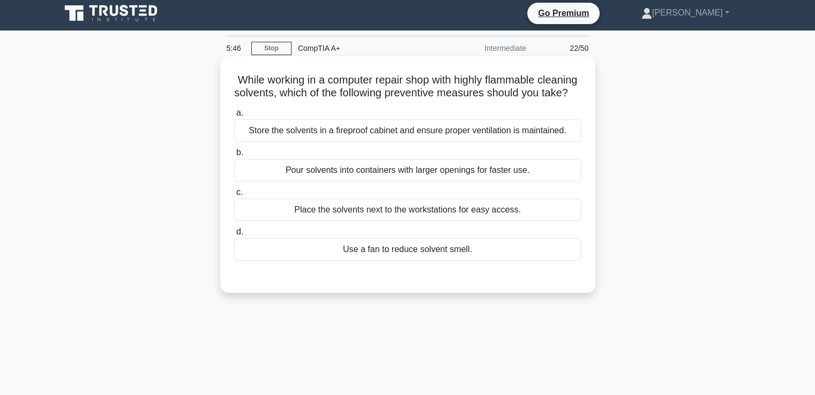
click at [445, 142] on div "Store the solvents in a fireproof cabinet and ensure proper ventilation is main…" at bounding box center [407, 130] width 347 height 22
click at [234, 117] on input "a. Store the solvents in a fireproof cabinet and ensure proper ventilation is m…" at bounding box center [234, 113] width 0 height 7
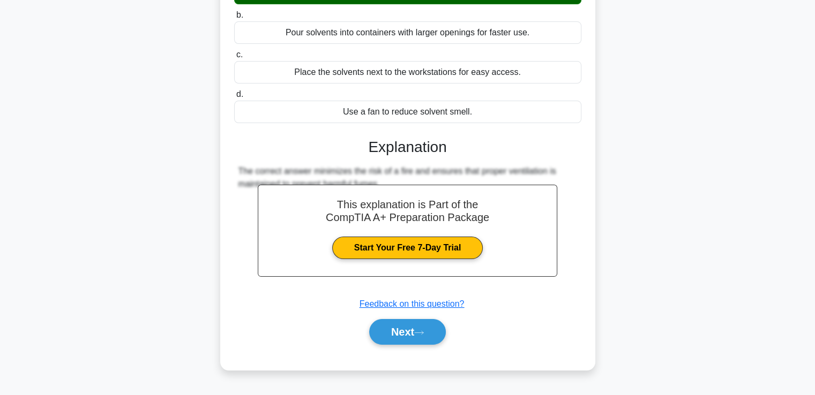
scroll to position [157, 0]
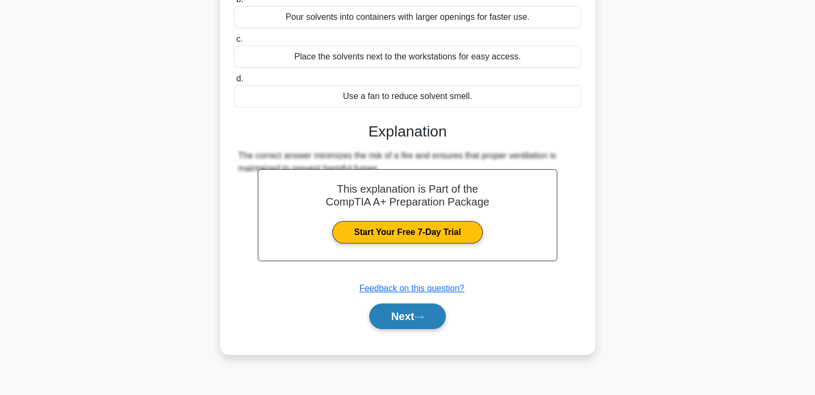
click at [397, 329] on button "Next" at bounding box center [407, 317] width 77 height 26
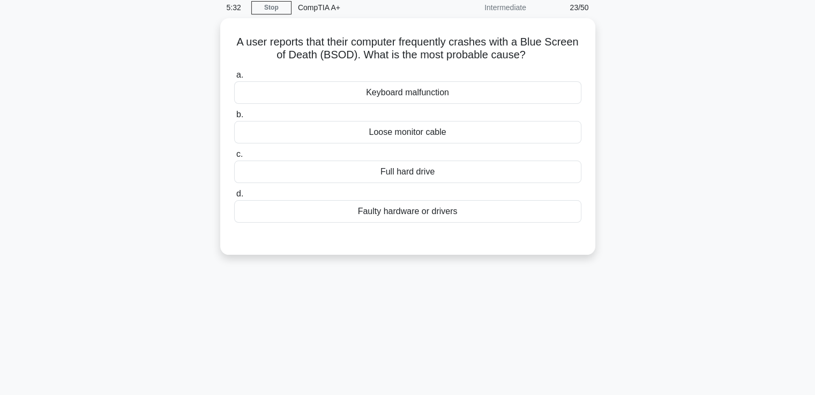
scroll to position [43, 0]
click at [412, 213] on div "Faulty hardware or drivers" at bounding box center [407, 210] width 347 height 22
click at [234, 197] on input "d. Faulty hardware or drivers" at bounding box center [234, 193] width 0 height 7
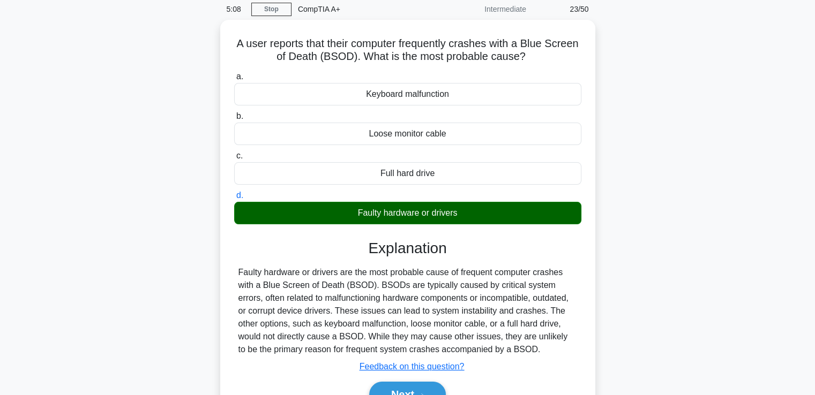
drag, startPoint x: 814, startPoint y: 153, endPoint x: 816, endPoint y: 220, distance: 67.5
click at [814, 220] on html "Go Premium Miyelani Colbert" at bounding box center [407, 246] width 815 height 578
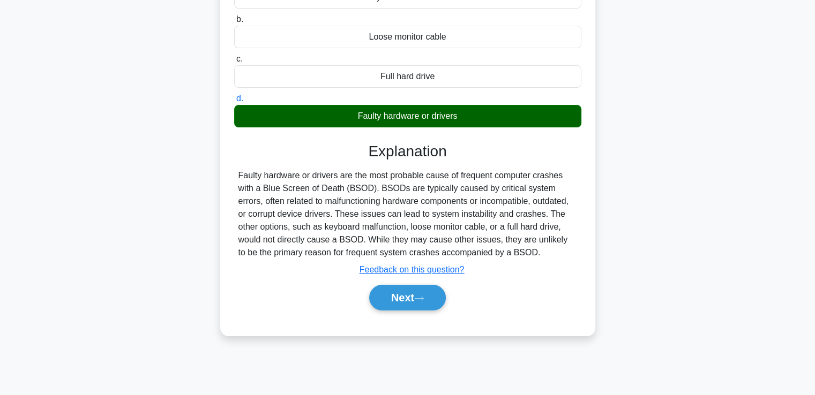
scroll to position [159, 0]
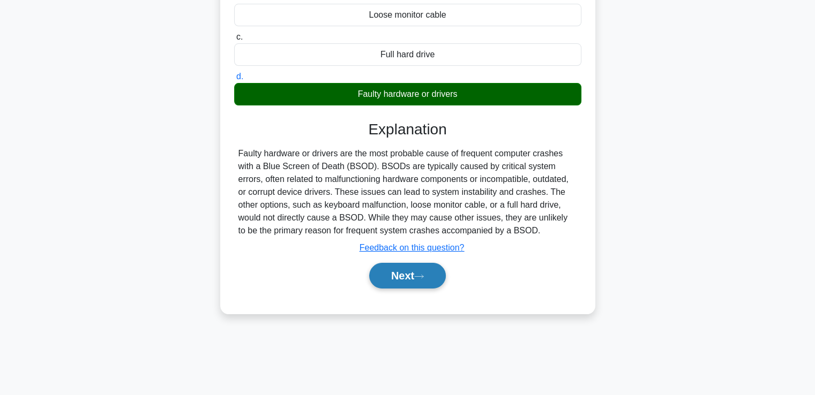
click at [396, 276] on button "Next" at bounding box center [407, 276] width 77 height 26
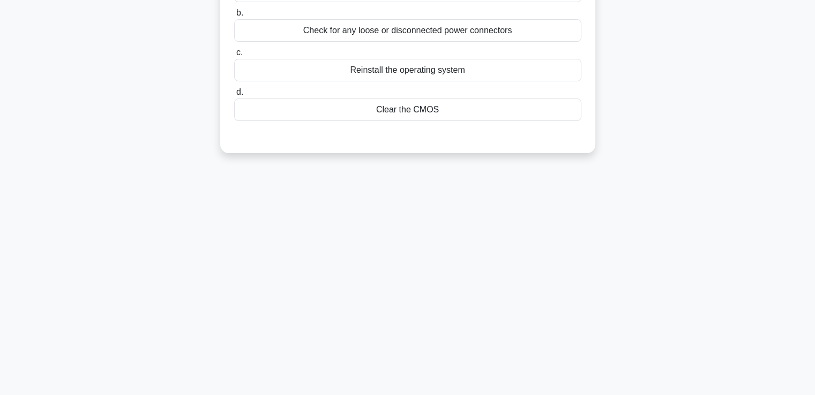
scroll to position [32, 0]
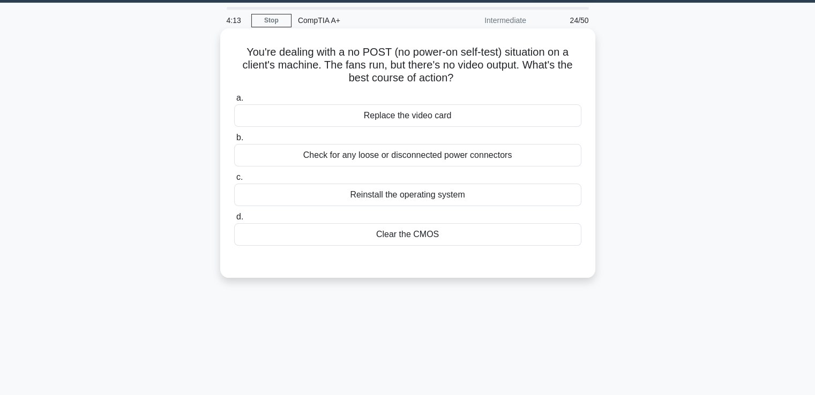
click at [395, 151] on div "Check for any loose or disconnected power connectors" at bounding box center [407, 155] width 347 height 22
click at [234, 141] on input "b. Check for any loose or disconnected power connectors" at bounding box center [234, 137] width 0 height 7
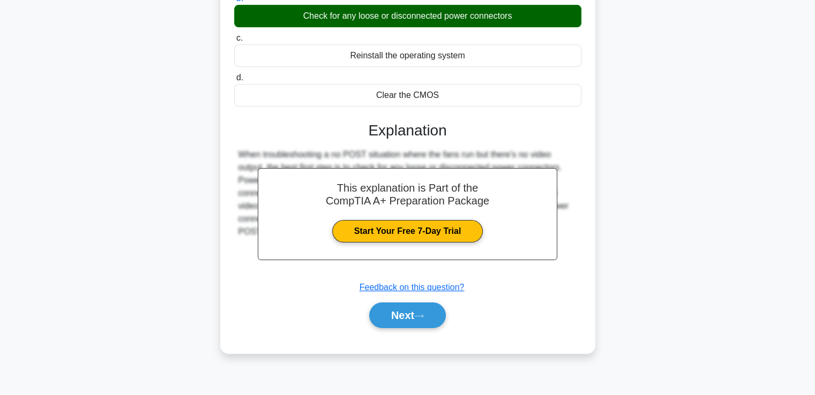
scroll to position [184, 0]
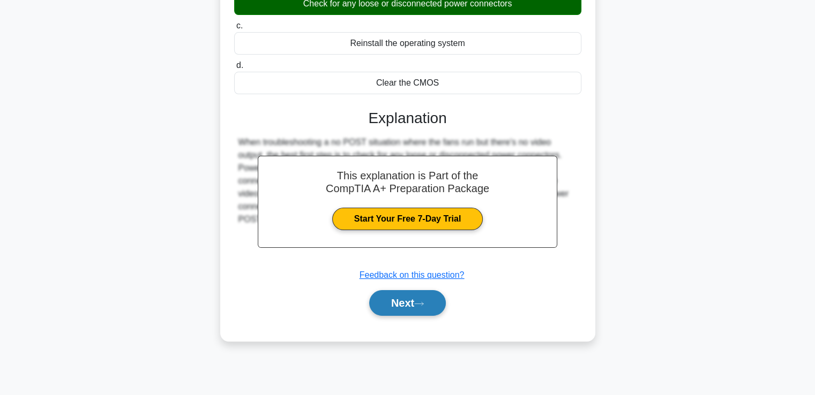
click at [408, 305] on button "Next" at bounding box center [407, 303] width 77 height 26
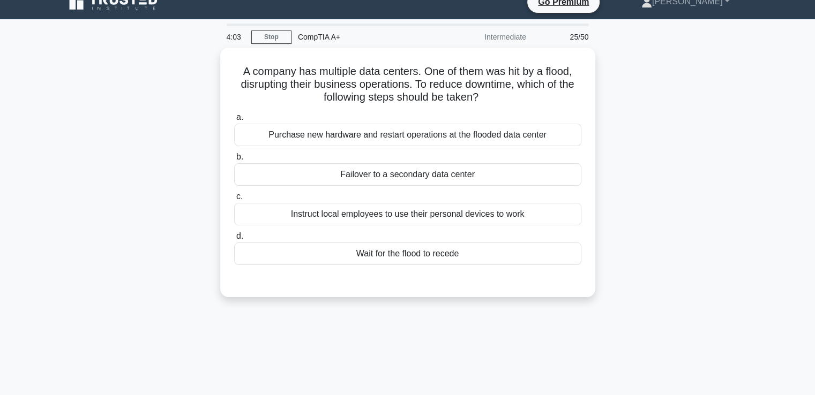
scroll to position [6, 0]
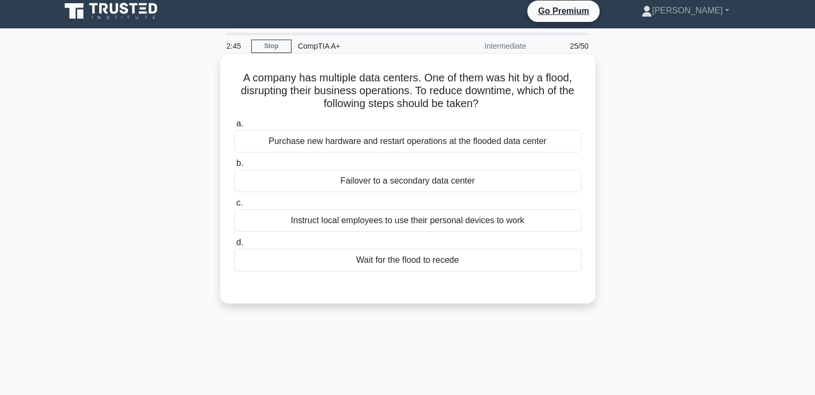
click at [461, 144] on div "Purchase new hardware and restart operations at the flooded data center" at bounding box center [407, 141] width 347 height 22
click at [234, 127] on input "a. Purchase new hardware and restart operations at the flooded data center" at bounding box center [234, 124] width 0 height 7
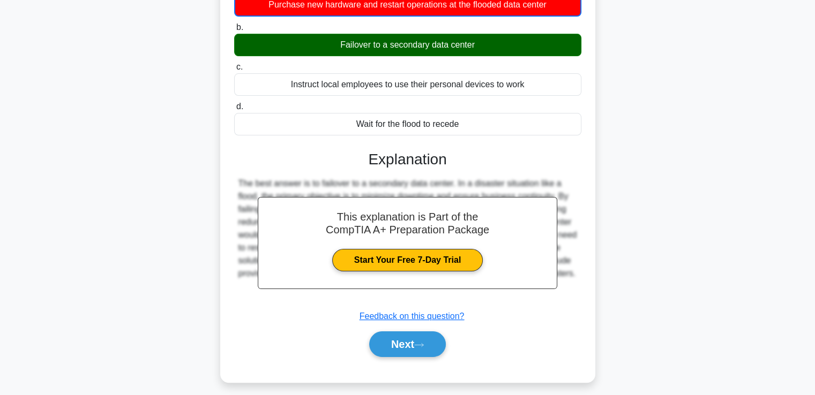
scroll to position [166, 0]
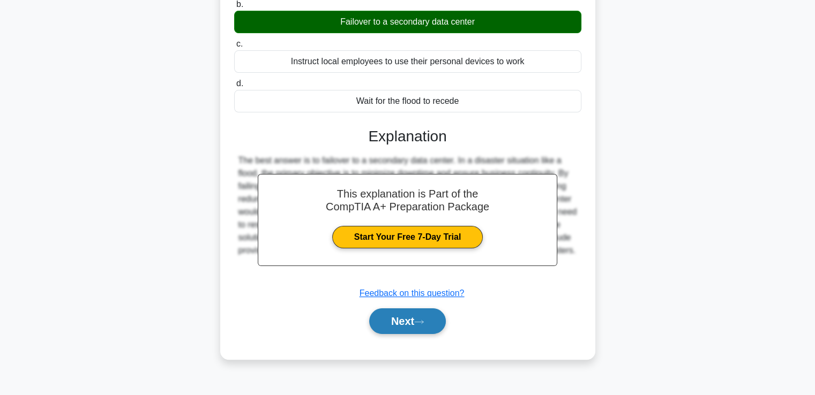
click at [396, 325] on button "Next" at bounding box center [407, 322] width 77 height 26
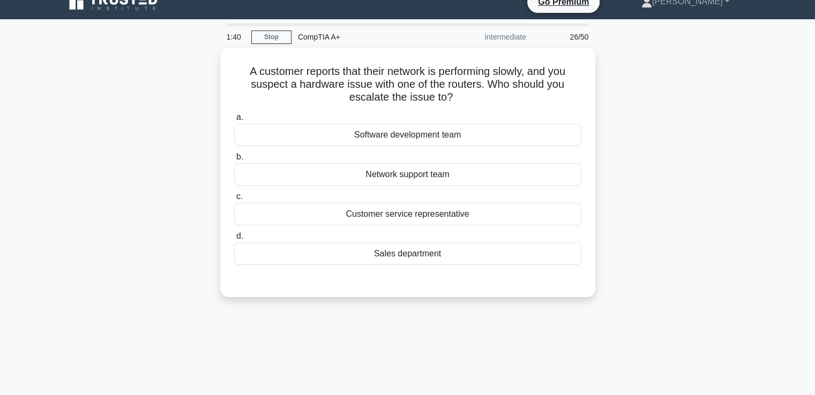
scroll to position [0, 0]
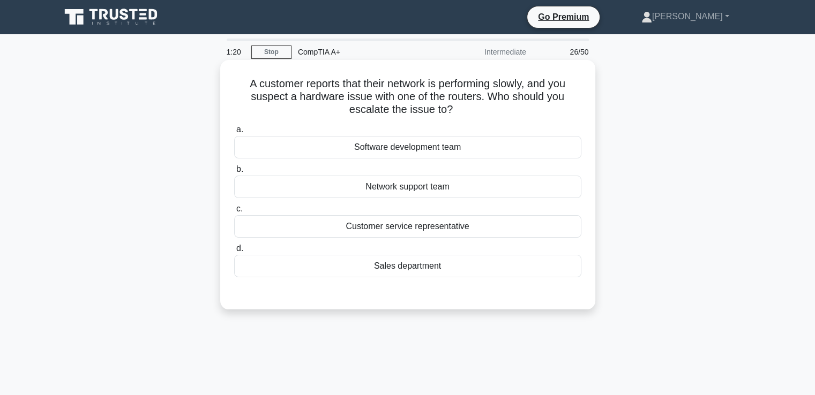
click at [435, 193] on div "Network support team" at bounding box center [407, 187] width 347 height 22
click at [234, 173] on input "b. Network support team" at bounding box center [234, 169] width 0 height 7
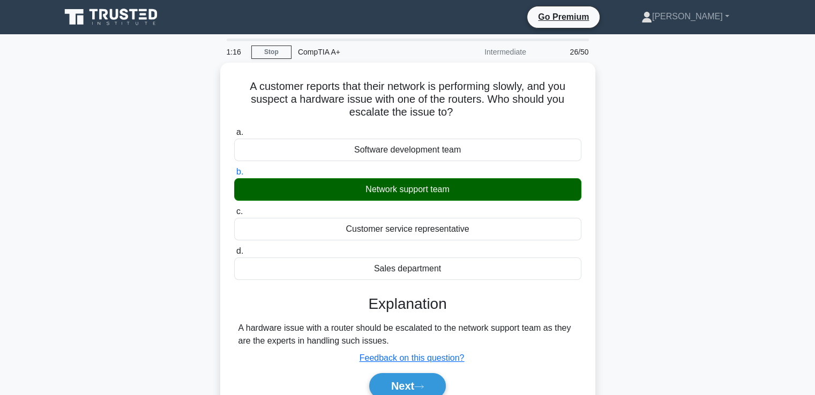
drag, startPoint x: 810, startPoint y: 160, endPoint x: 818, endPoint y: 239, distance: 79.7
click at [814, 239] on html "Go Premium Miyelani Colbert" at bounding box center [407, 289] width 815 height 578
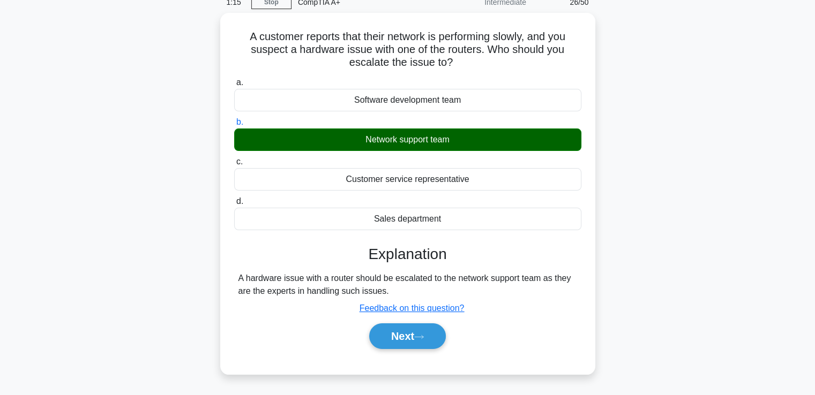
scroll to position [52, 0]
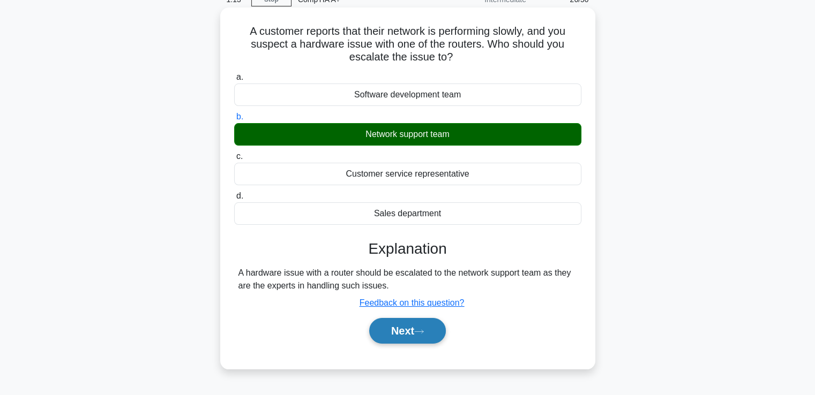
click at [387, 326] on button "Next" at bounding box center [407, 331] width 77 height 26
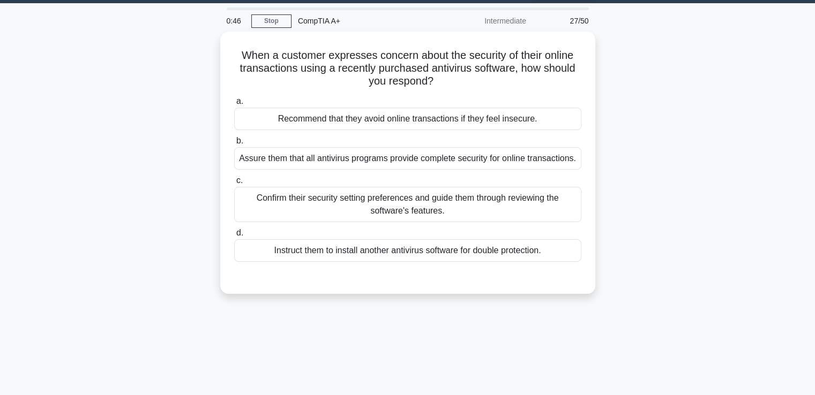
scroll to position [30, 0]
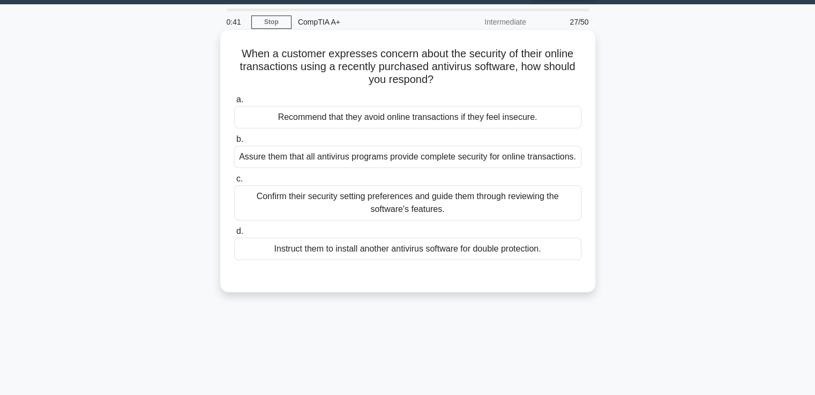
click at [418, 197] on div "Confirm their security setting preferences and guide them through reviewing the…" at bounding box center [407, 202] width 347 height 35
click at [234, 183] on input "c. Confirm their security setting preferences and guide them through reviewing …" at bounding box center [234, 179] width 0 height 7
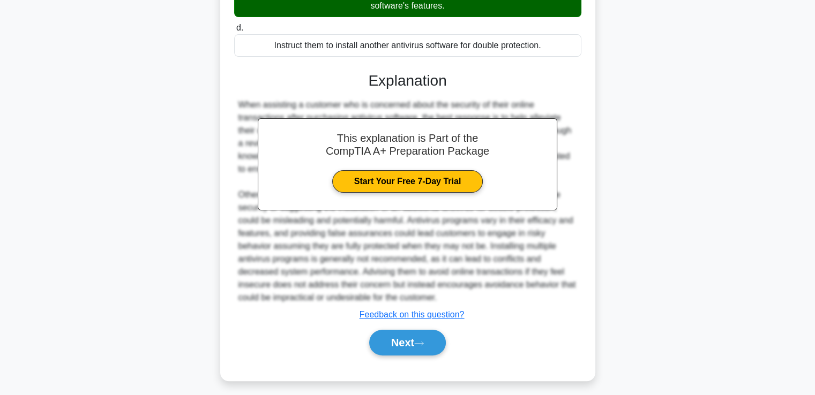
scroll to position [239, 0]
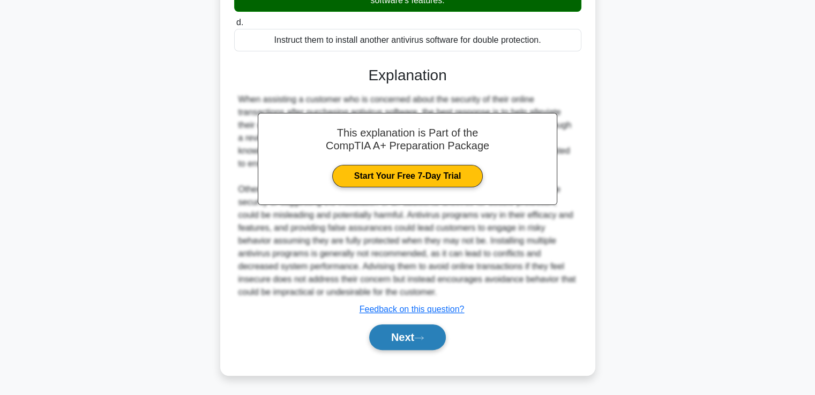
click at [420, 342] on button "Next" at bounding box center [407, 338] width 77 height 26
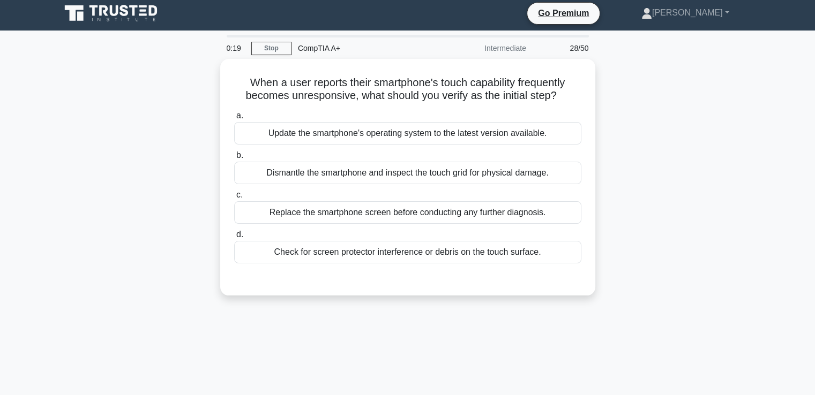
scroll to position [0, 0]
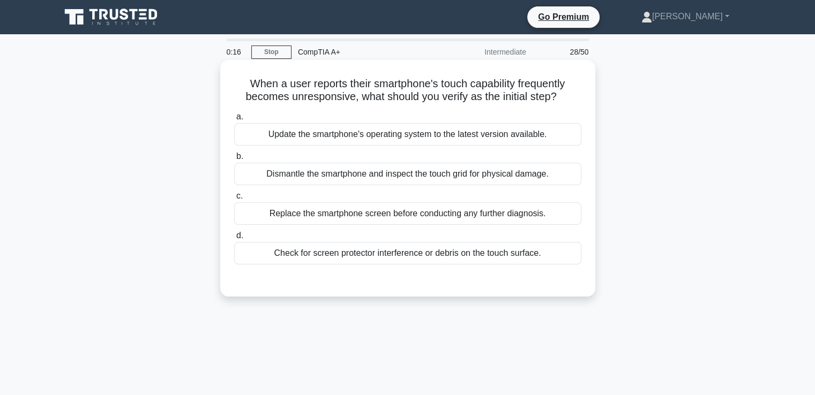
click at [335, 222] on div "Replace the smartphone screen before conducting any further diagnosis." at bounding box center [407, 213] width 347 height 22
click at [234, 200] on input "c. Replace the smartphone screen before conducting any further diagnosis." at bounding box center [234, 196] width 0 height 7
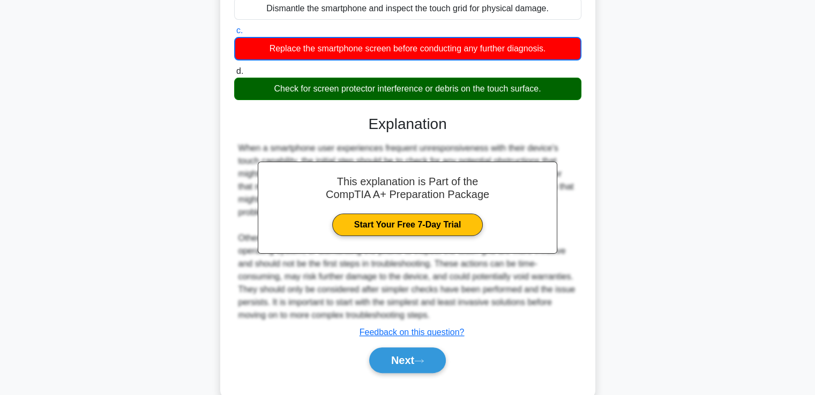
scroll to position [169, 0]
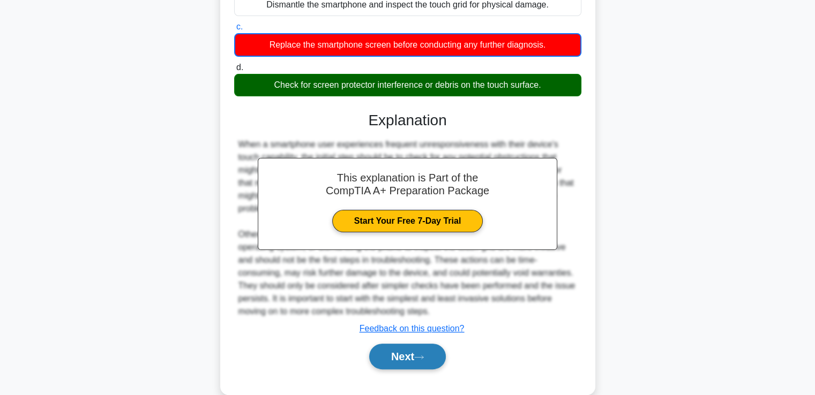
click at [411, 352] on button "Next" at bounding box center [407, 357] width 77 height 26
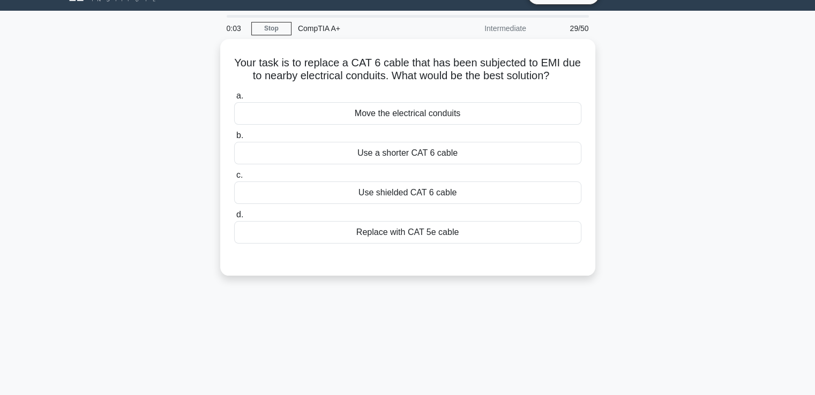
scroll to position [22, 0]
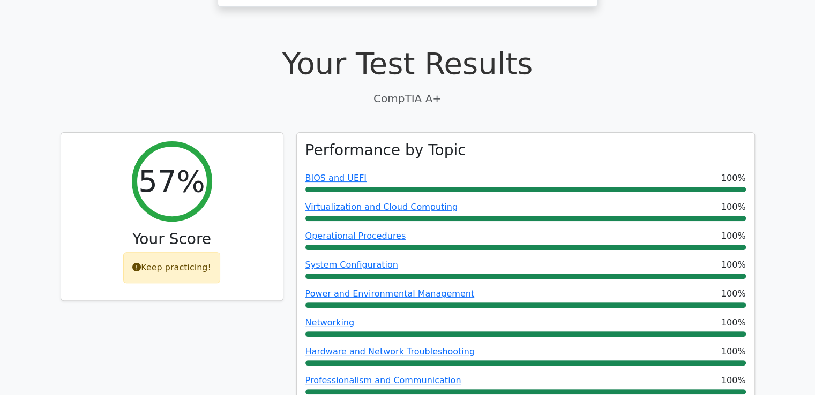
scroll to position [298, 0]
